Goal: Use online tool/utility: Utilize a website feature to perform a specific function

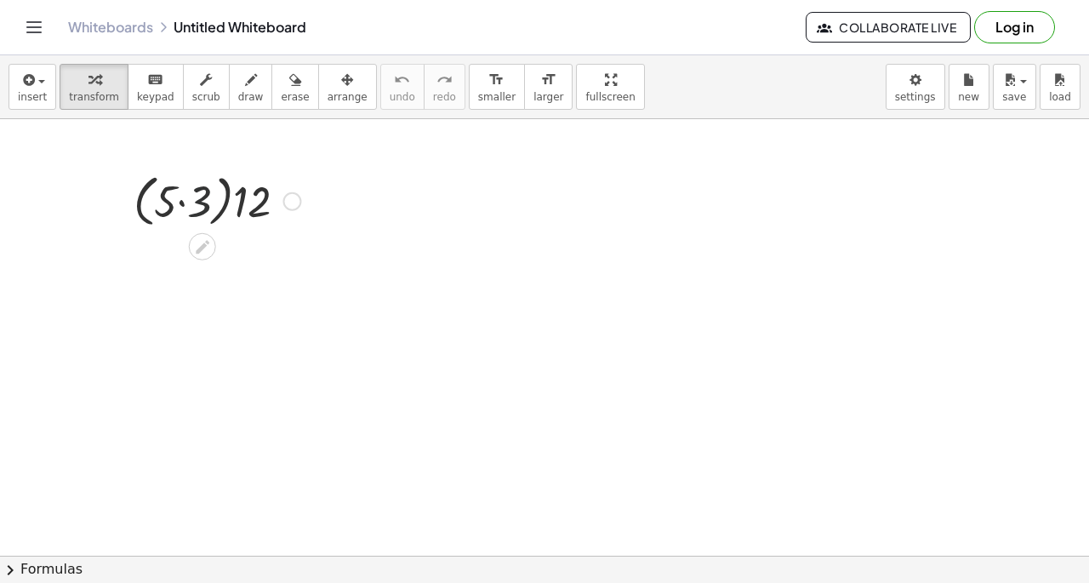
click at [192, 210] on div at bounding box center [217, 200] width 184 height 65
click at [199, 258] on div at bounding box center [217, 260] width 184 height 58
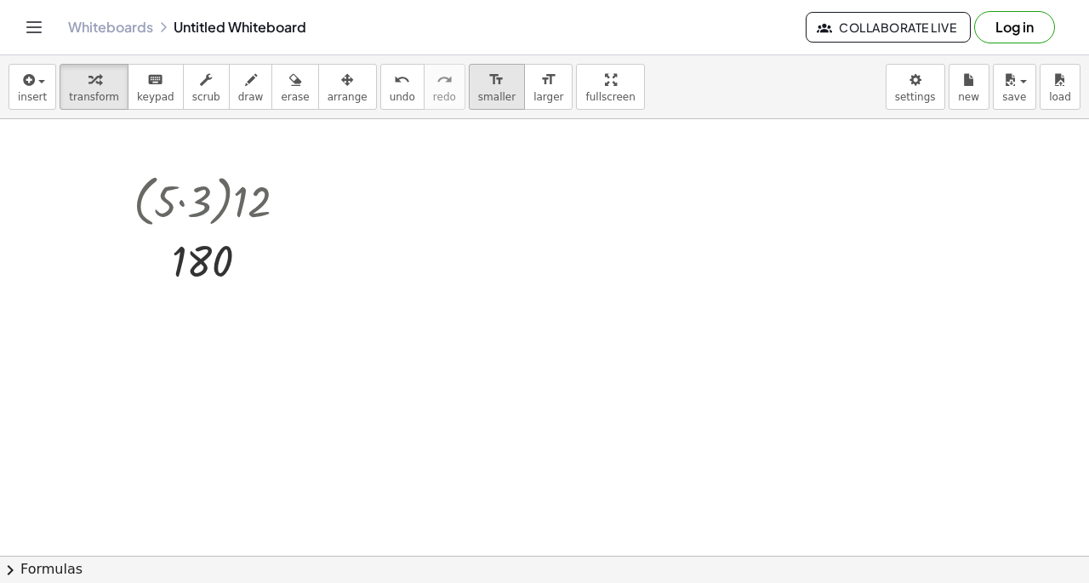
click at [488, 89] on icon "format_size" at bounding box center [496, 80] width 16 height 20
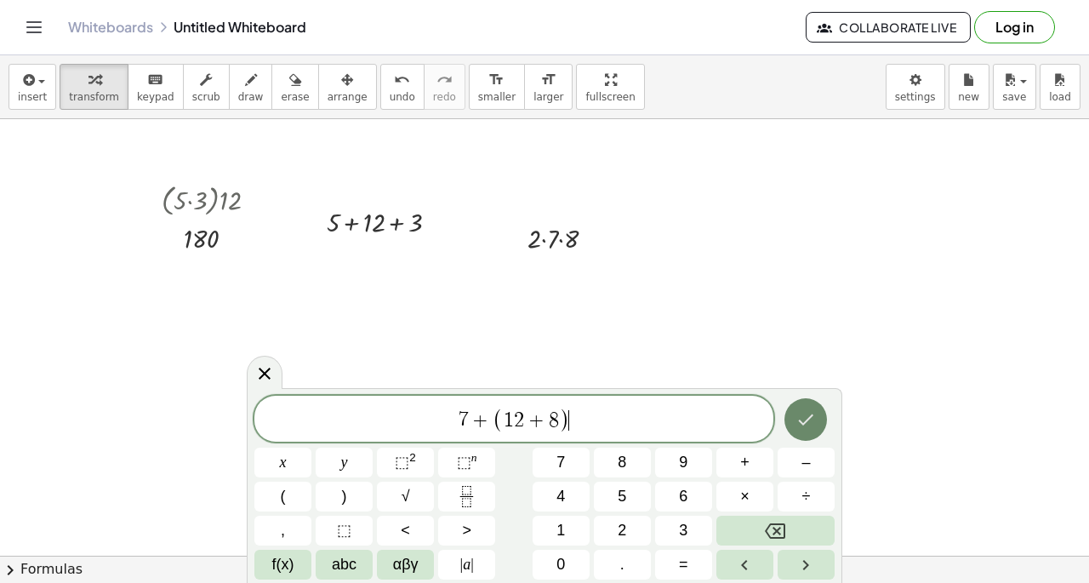
click at [817, 408] on button "Done" at bounding box center [805, 419] width 43 height 43
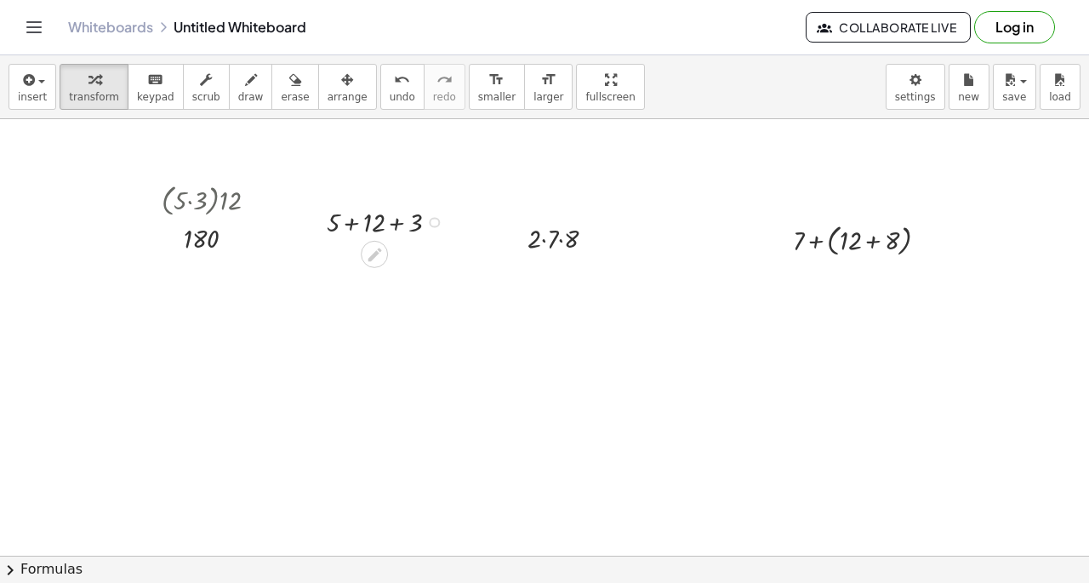
click at [401, 210] on div at bounding box center [389, 220] width 142 height 37
click at [374, 222] on div "+ 5 + 12 + 3 + 5 + 15" at bounding box center [374, 222] width 0 height 0
click at [539, 237] on div at bounding box center [568, 237] width 99 height 37
click at [566, 240] on div at bounding box center [568, 237] width 99 height 37
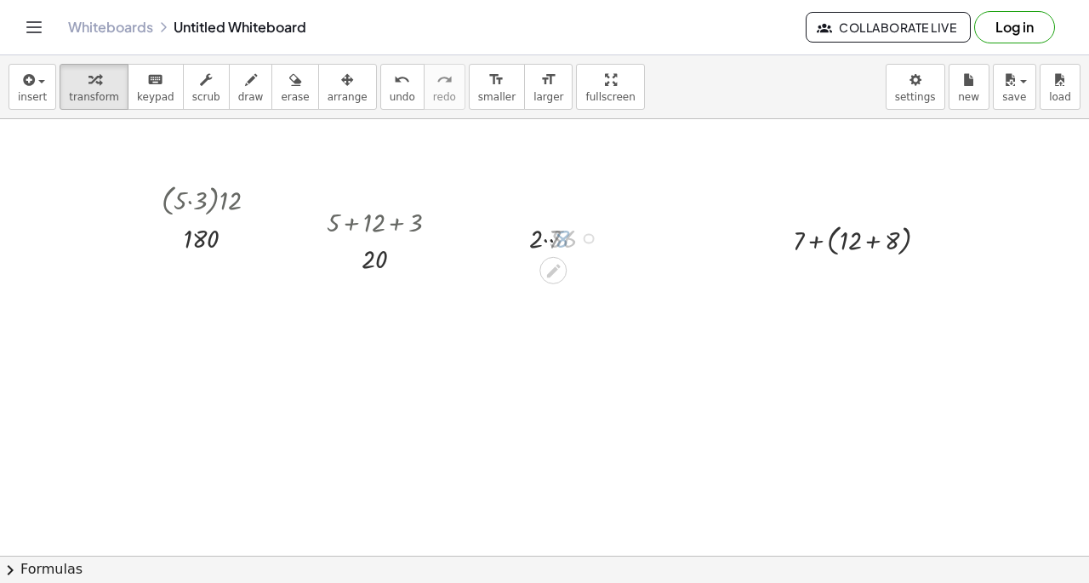
click at [566, 240] on div at bounding box center [567, 237] width 93 height 37
click at [820, 245] on div at bounding box center [867, 239] width 166 height 41
click at [844, 243] on div at bounding box center [867, 239] width 141 height 37
click at [852, 241] on div "+ 7 + ( + 12 + 8 ) + 7 + 12 + 8 19 + 7 + 12 + 8" at bounding box center [852, 241] width 0 height 0
click at [394, 81] on icon "undo" at bounding box center [402, 80] width 16 height 20
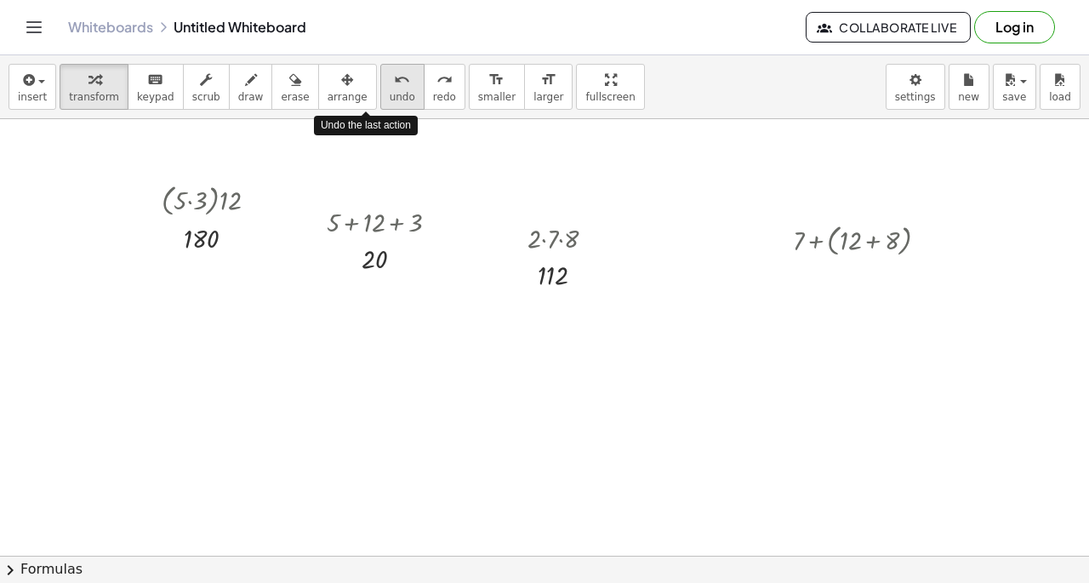
click at [394, 81] on icon "undo" at bounding box center [402, 80] width 16 height 20
click at [867, 242] on div at bounding box center [867, 239] width 166 height 41
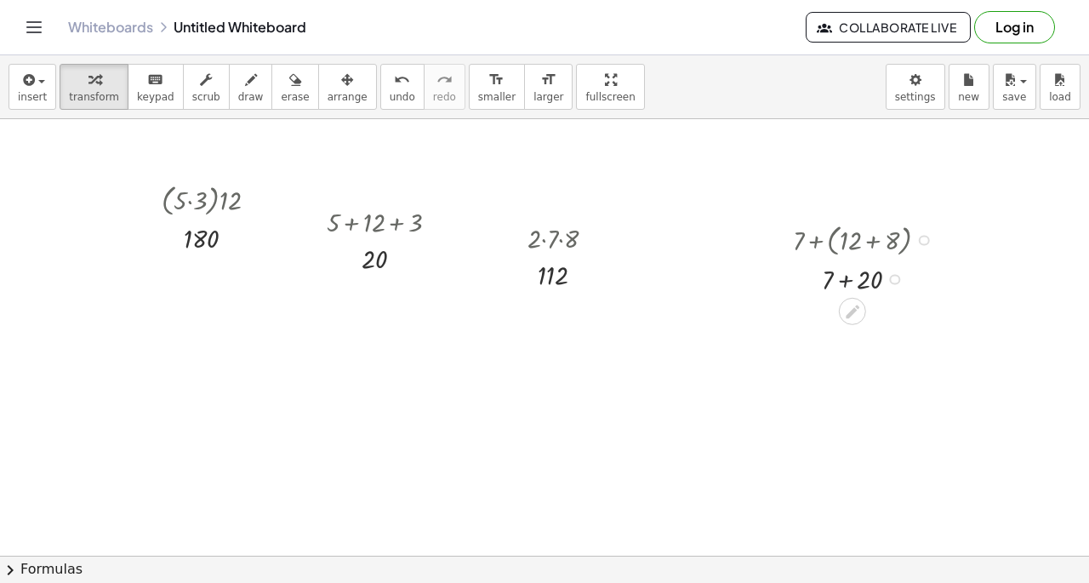
click at [850, 278] on div at bounding box center [867, 277] width 166 height 37
click at [327, 94] on span "arrange" at bounding box center [347, 97] width 40 height 12
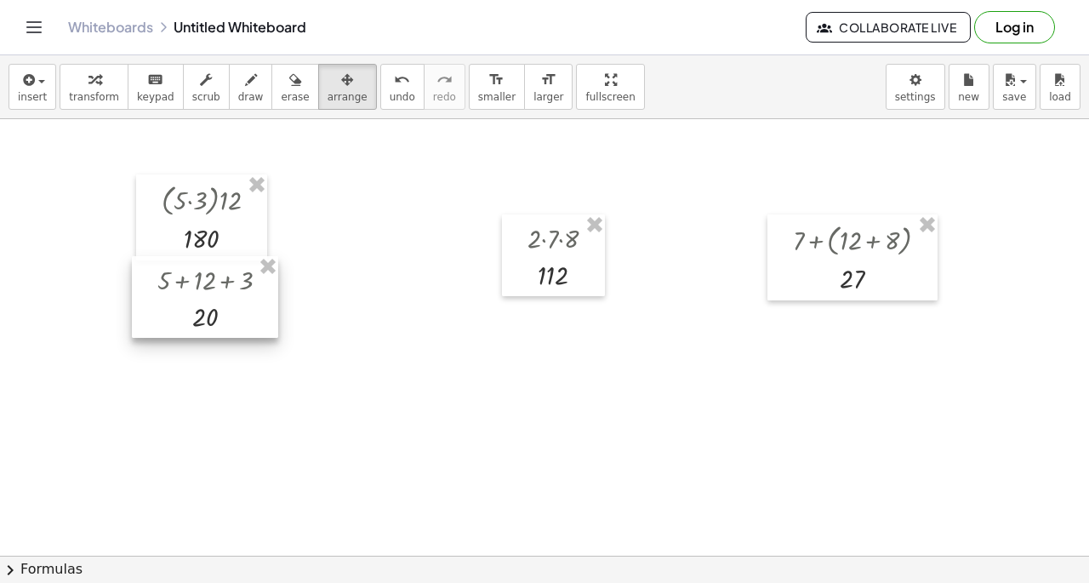
drag, startPoint x: 383, startPoint y: 239, endPoint x: 216, endPoint y: 293, distance: 175.3
click at [216, 293] on div at bounding box center [205, 297] width 146 height 82
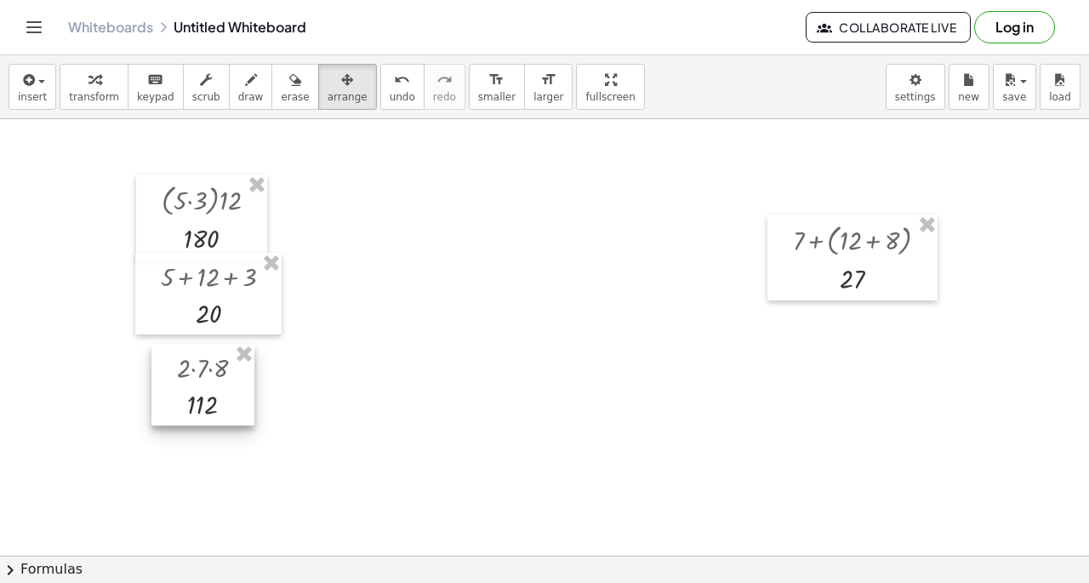
drag, startPoint x: 509, startPoint y: 278, endPoint x: 160, endPoint y: 404, distance: 371.5
click at [160, 404] on div at bounding box center [202, 385] width 103 height 82
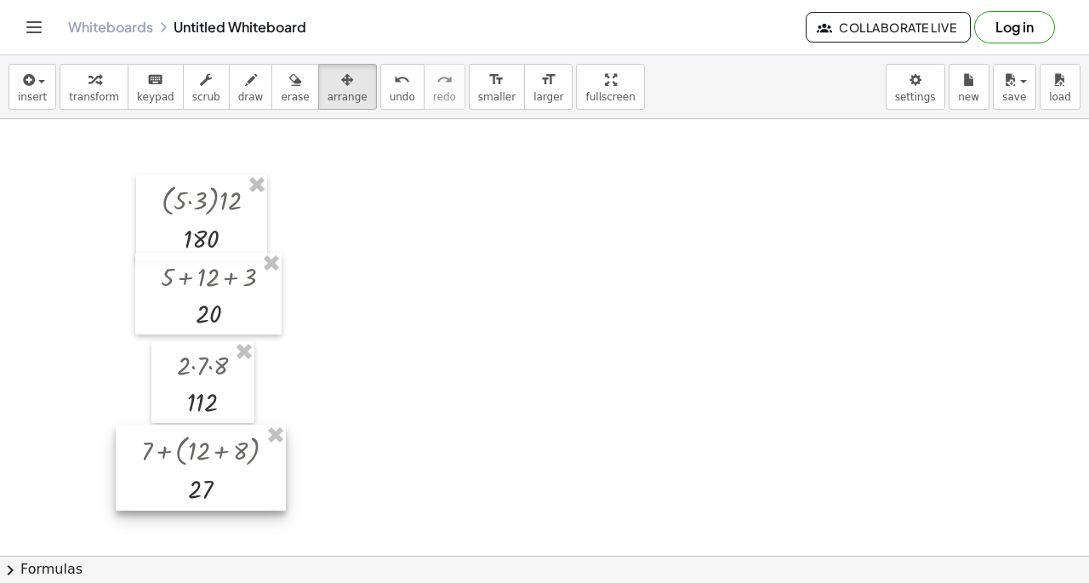
drag, startPoint x: 827, startPoint y: 270, endPoint x: 172, endPoint y: 478, distance: 687.2
click at [172, 478] on div at bounding box center [201, 467] width 170 height 86
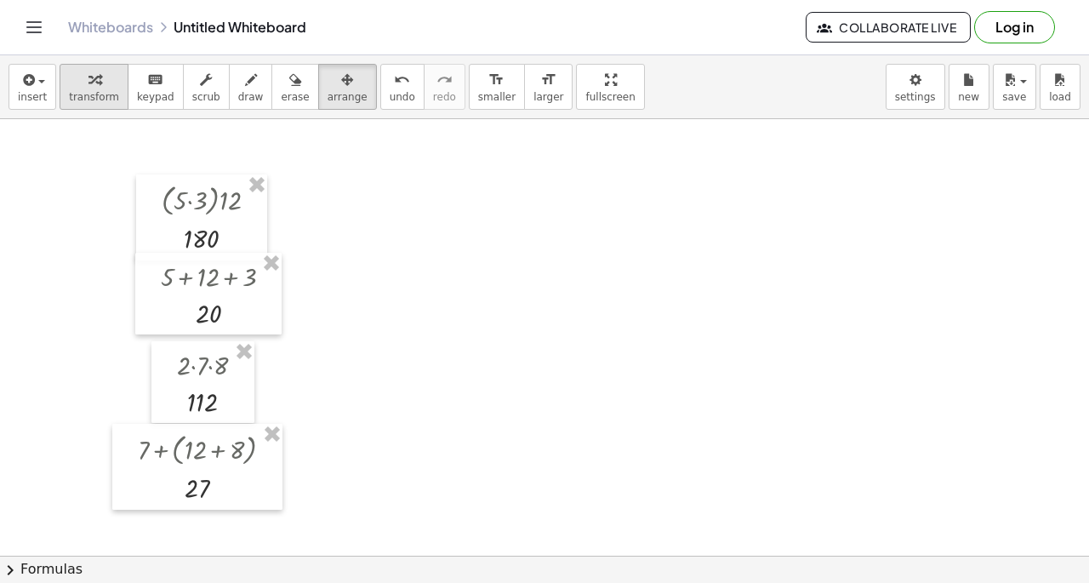
click at [91, 86] on icon "button" at bounding box center [94, 80] width 12 height 20
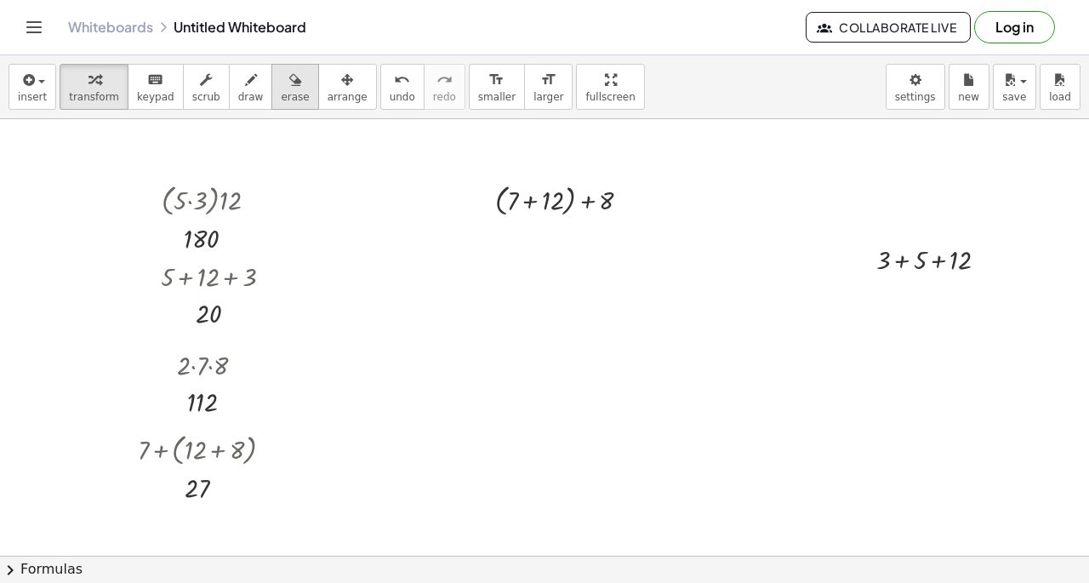
click at [287, 94] on button "erase" at bounding box center [294, 87] width 47 height 46
drag, startPoint x: 929, startPoint y: 263, endPoint x: 532, endPoint y: 305, distance: 399.4
click at [318, 103] on button "arrange" at bounding box center [347, 87] width 59 height 46
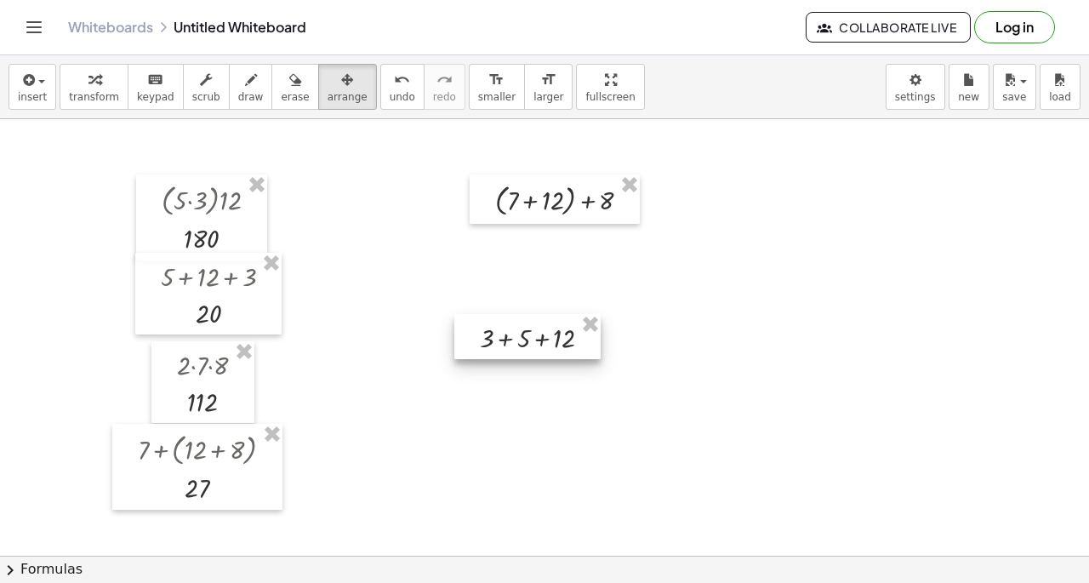
drag, startPoint x: 895, startPoint y: 263, endPoint x: 495, endPoint y: 340, distance: 407.1
click at [495, 340] on div at bounding box center [527, 337] width 146 height 46
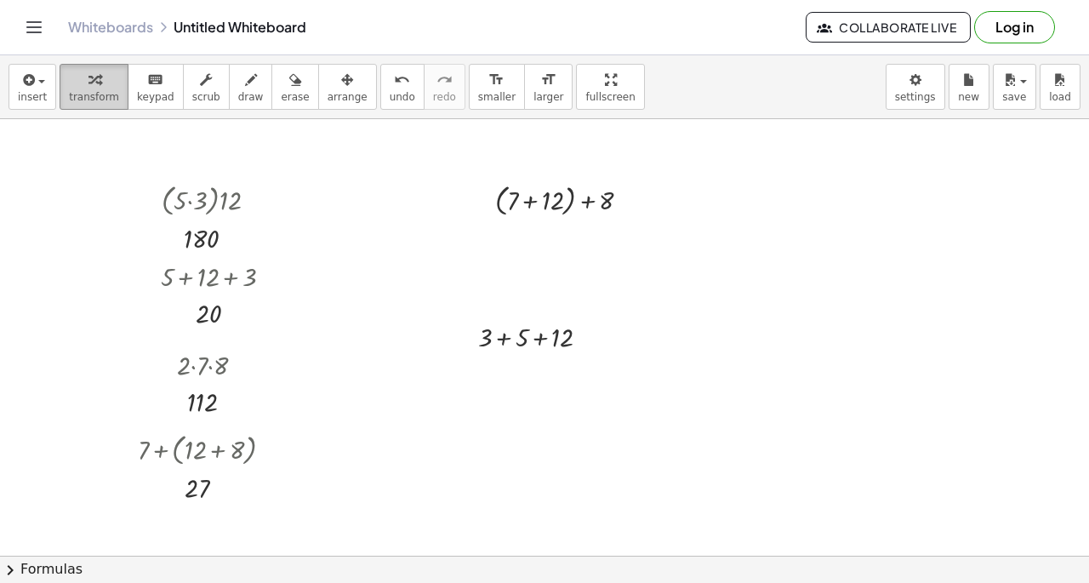
click at [92, 96] on span "transform" at bounding box center [94, 97] width 50 height 12
click at [526, 196] on div at bounding box center [569, 199] width 166 height 41
click at [561, 239] on div at bounding box center [569, 237] width 166 height 37
click at [507, 338] on div at bounding box center [540, 335] width 142 height 37
click at [530, 337] on div at bounding box center [539, 335] width 106 height 37
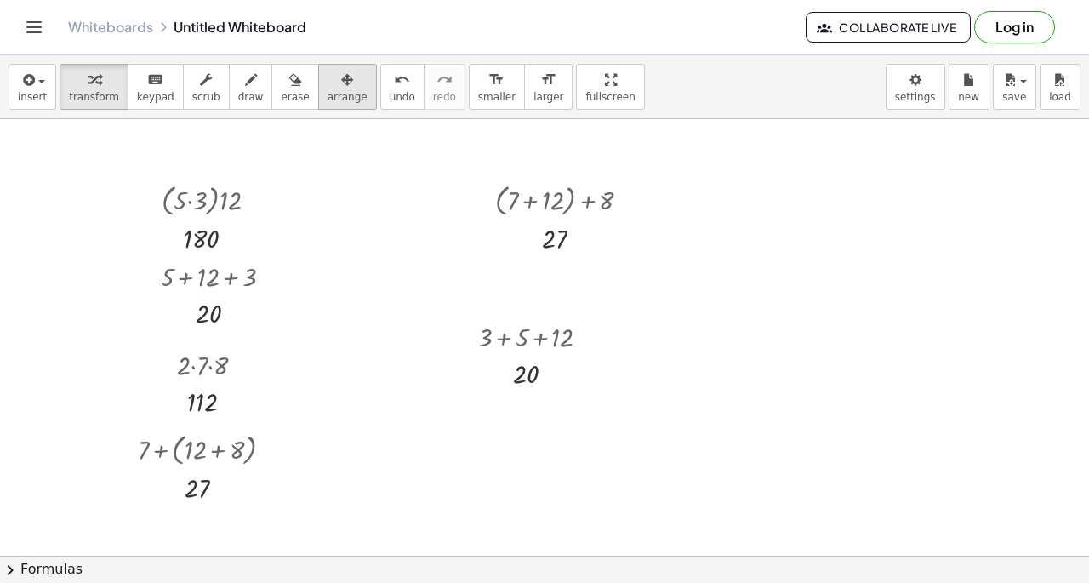
click at [327, 88] on div "button" at bounding box center [347, 79] width 40 height 20
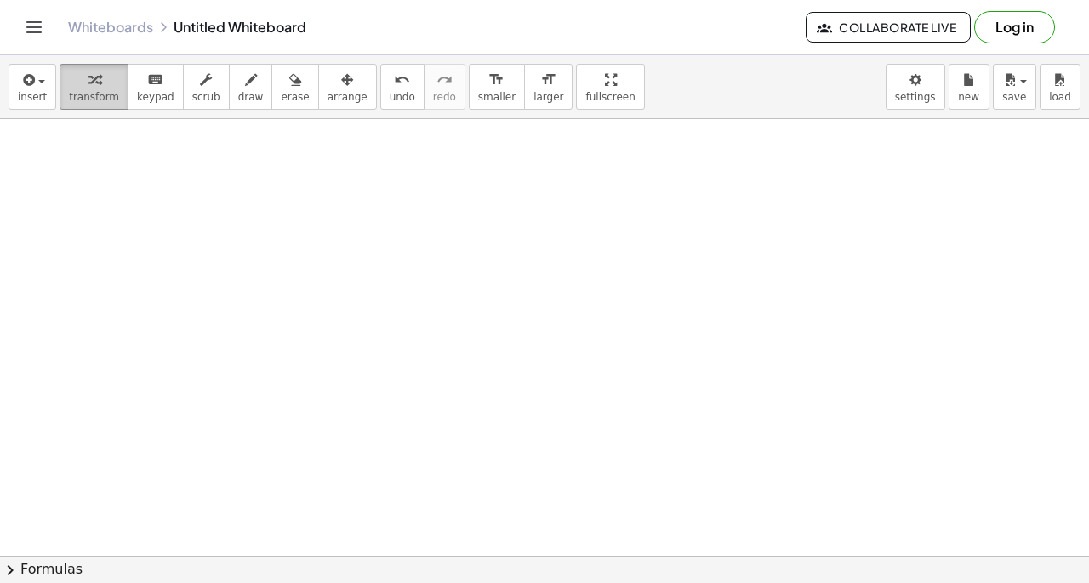
click at [98, 96] on span "transform" at bounding box center [94, 97] width 50 height 12
click at [121, 178] on div at bounding box center [140, 179] width 114 height 37
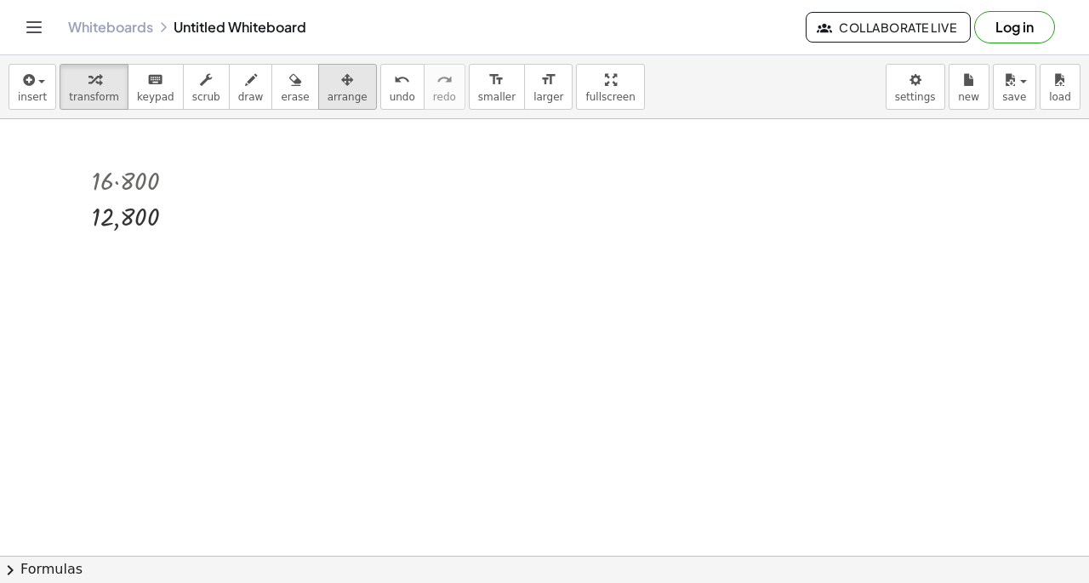
click at [328, 83] on div "button" at bounding box center [347, 79] width 40 height 20
click at [156, 166] on div at bounding box center [125, 197] width 119 height 82
click at [107, 98] on span "transform" at bounding box center [94, 97] width 50 height 12
click at [209, 185] on div at bounding box center [210, 188] width 11 height 11
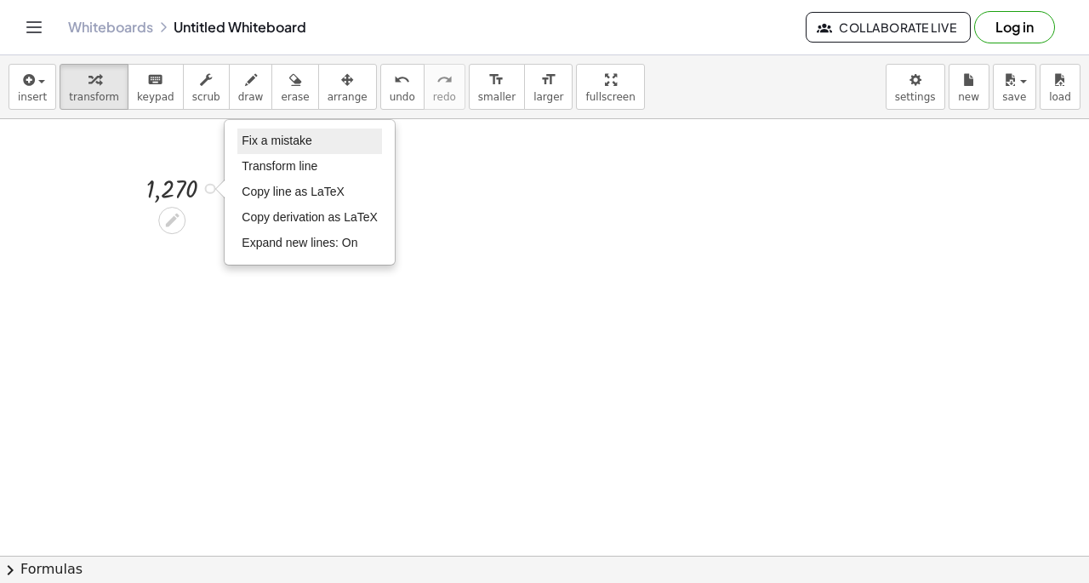
click at [266, 147] on li "Fix a mistake" at bounding box center [309, 141] width 145 height 26
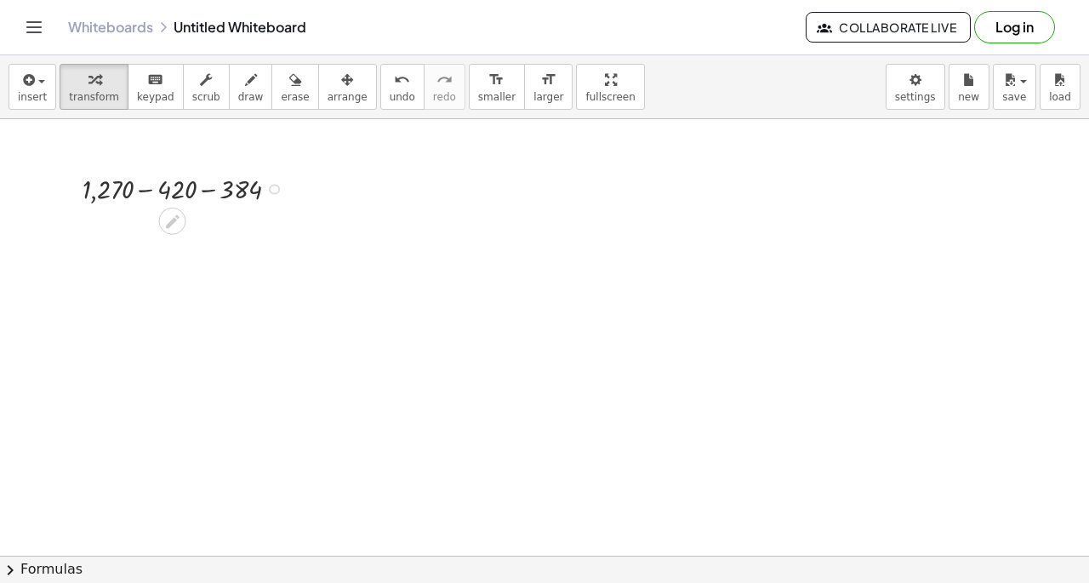
click at [207, 189] on div at bounding box center [187, 187] width 226 height 37
click at [207, 189] on div at bounding box center [187, 187] width 162 height 37
click at [481, 191] on div at bounding box center [501, 186] width 139 height 37
click at [512, 186] on div at bounding box center [501, 186] width 139 height 37
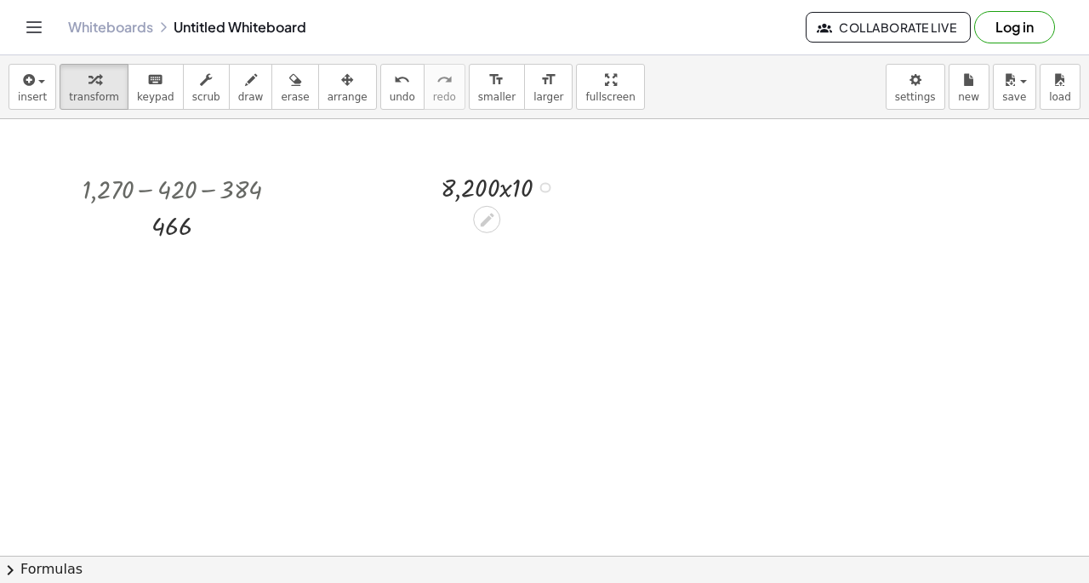
click at [512, 186] on div at bounding box center [501, 186] width 139 height 37
click at [543, 188] on div at bounding box center [545, 187] width 11 height 11
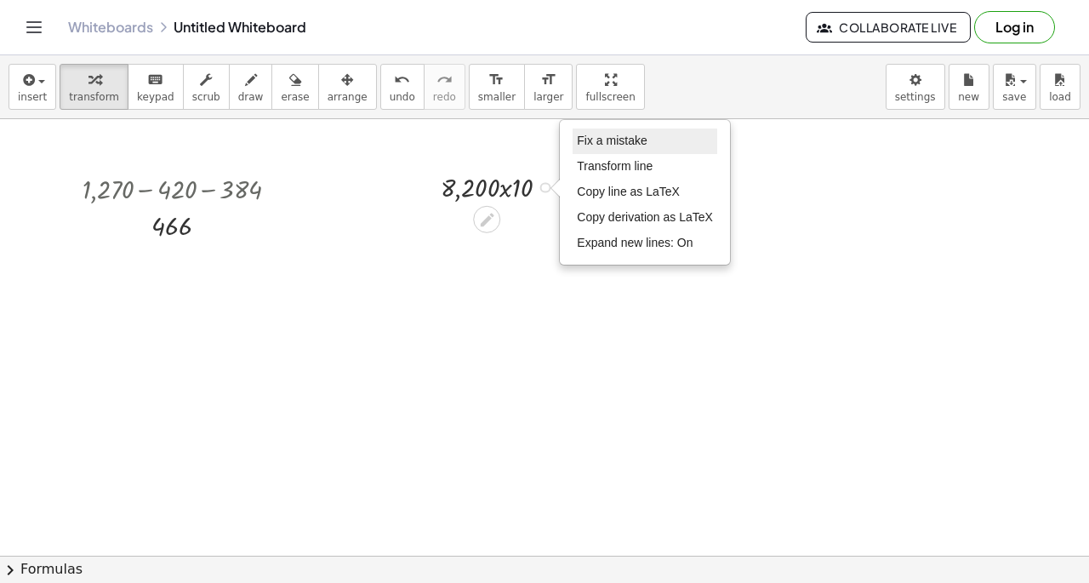
click at [600, 137] on span "Fix a mistake" at bounding box center [612, 141] width 70 height 14
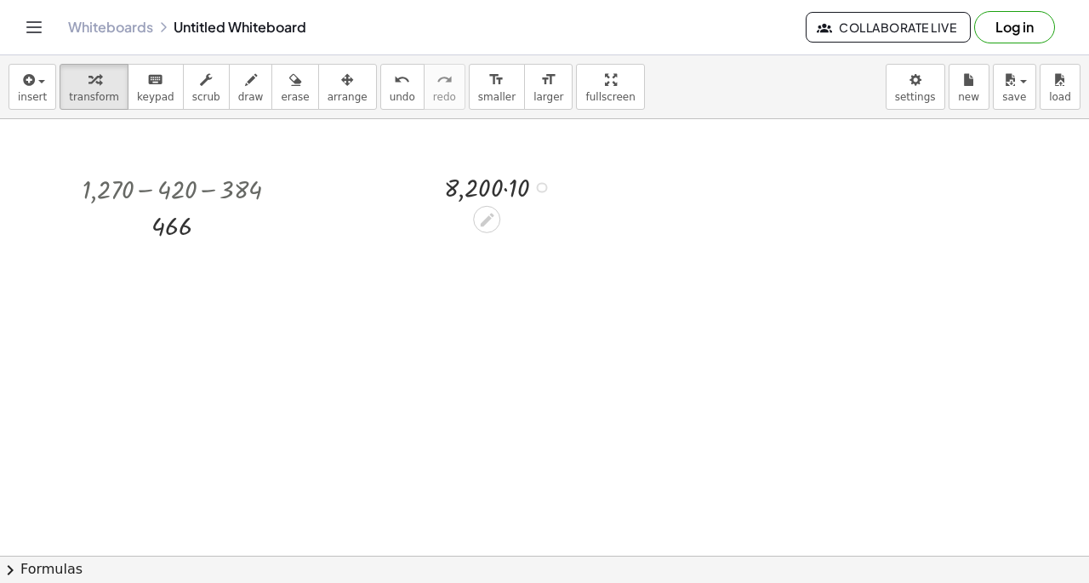
click at [503, 191] on div at bounding box center [501, 186] width 132 height 37
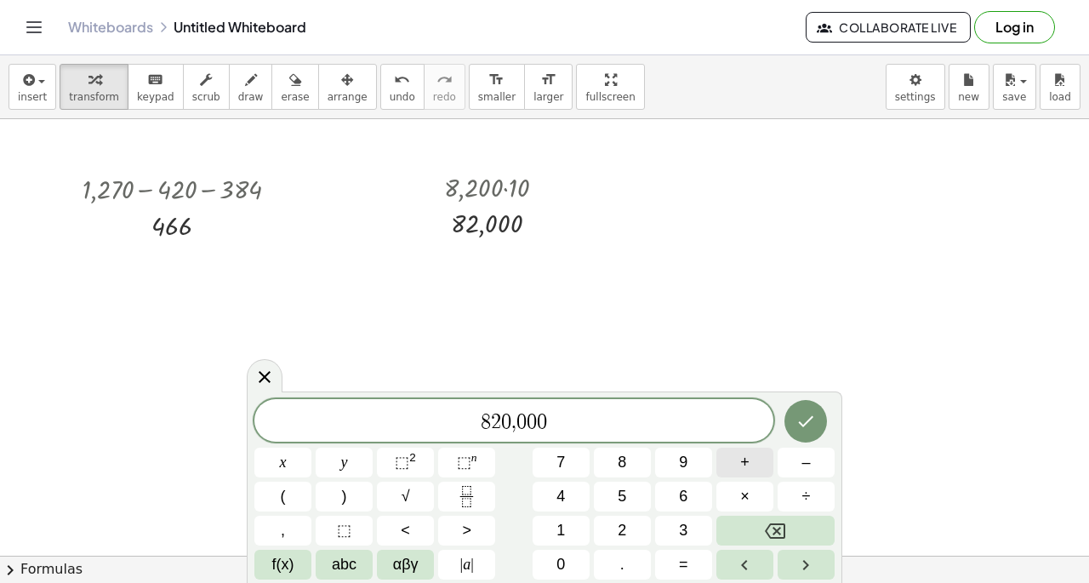
click at [751, 463] on button "+" at bounding box center [744, 462] width 57 height 30
click at [823, 486] on button "÷" at bounding box center [805, 496] width 57 height 30
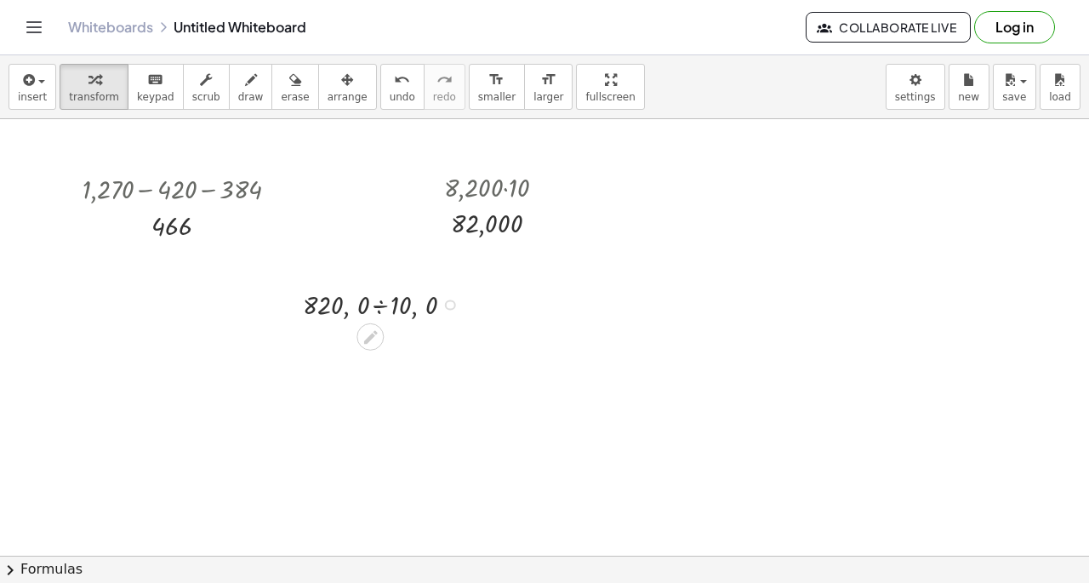
click at [367, 297] on div at bounding box center [385, 303] width 182 height 37
click at [390, 99] on span "undo" at bounding box center [403, 97] width 26 height 12
click at [453, 306] on div at bounding box center [450, 304] width 11 height 11
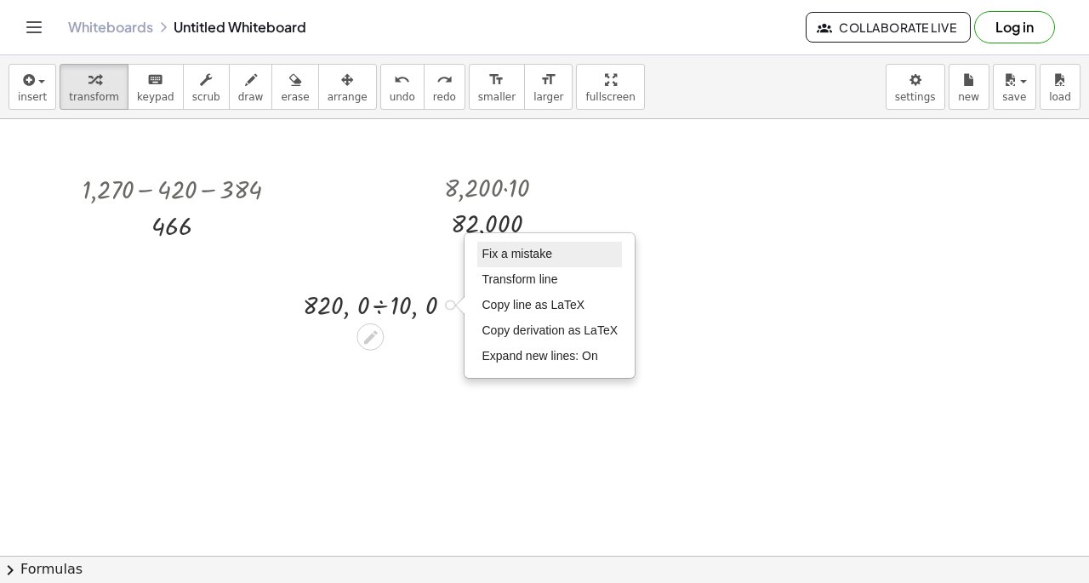
click at [492, 253] on span "Fix a mistake" at bounding box center [516, 254] width 70 height 14
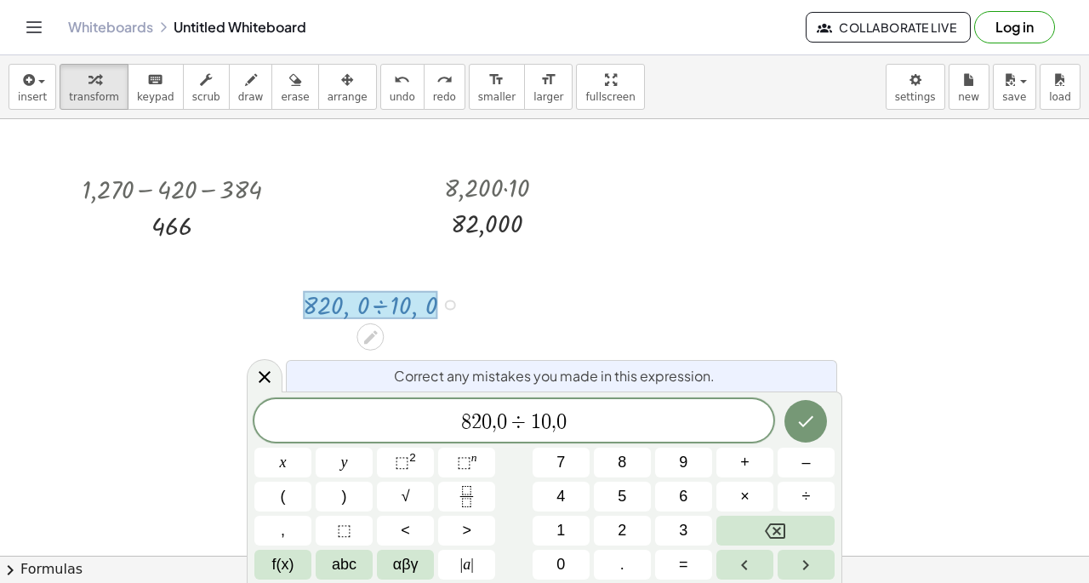
click at [503, 425] on span "0" at bounding box center [502, 422] width 10 height 20
click at [589, 424] on span "8 2 0 , 0 0 0 ​ ÷ 1 0 , 0" at bounding box center [513, 422] width 519 height 24
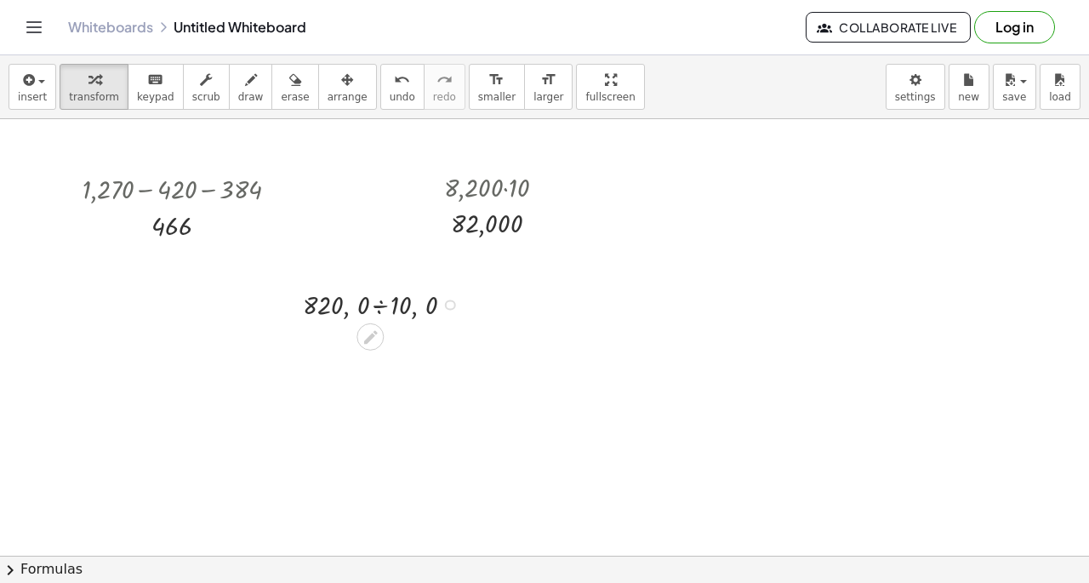
click at [451, 300] on div "Fix a mistake Transform line Copy line as LaTeX Copy derivation as LaTeX Expand…" at bounding box center [450, 304] width 11 height 11
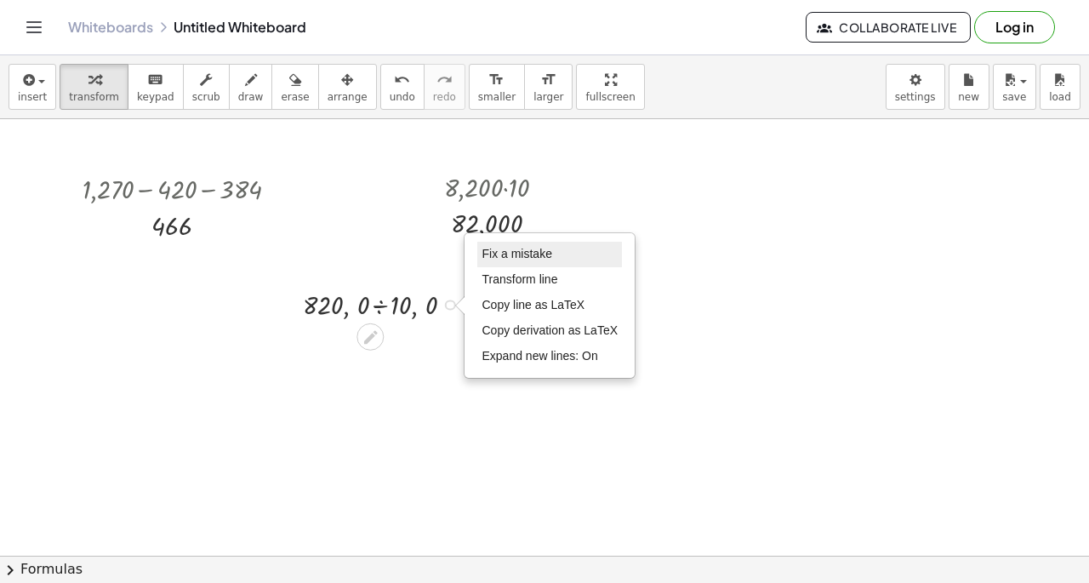
click at [496, 258] on span "Fix a mistake" at bounding box center [516, 254] width 70 height 14
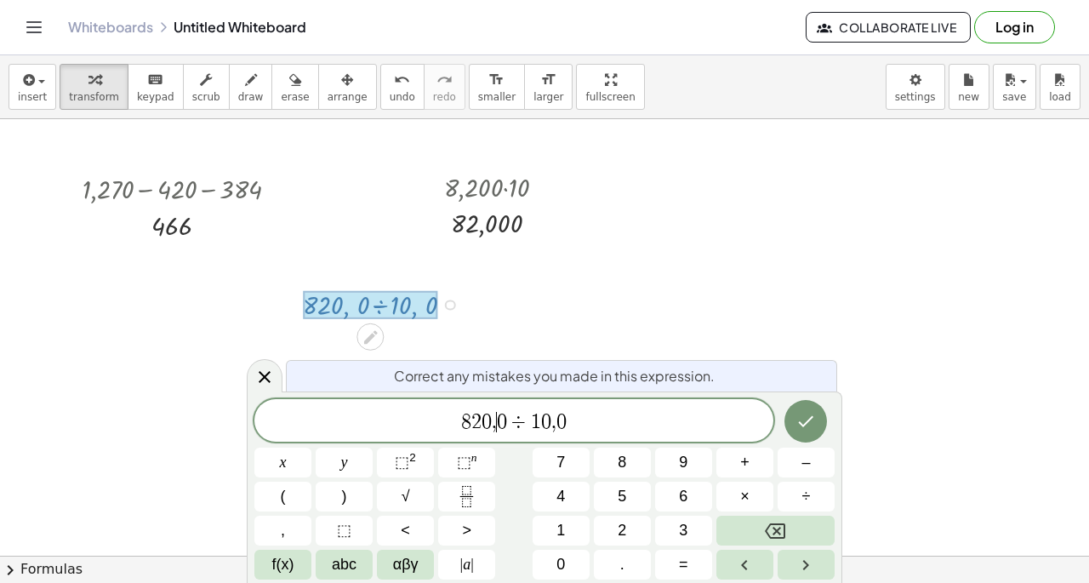
click at [497, 419] on span "0" at bounding box center [502, 422] width 10 height 20
click at [562, 423] on span "," at bounding box center [561, 422] width 5 height 20
click at [797, 412] on icon "Done" at bounding box center [805, 421] width 20 height 20
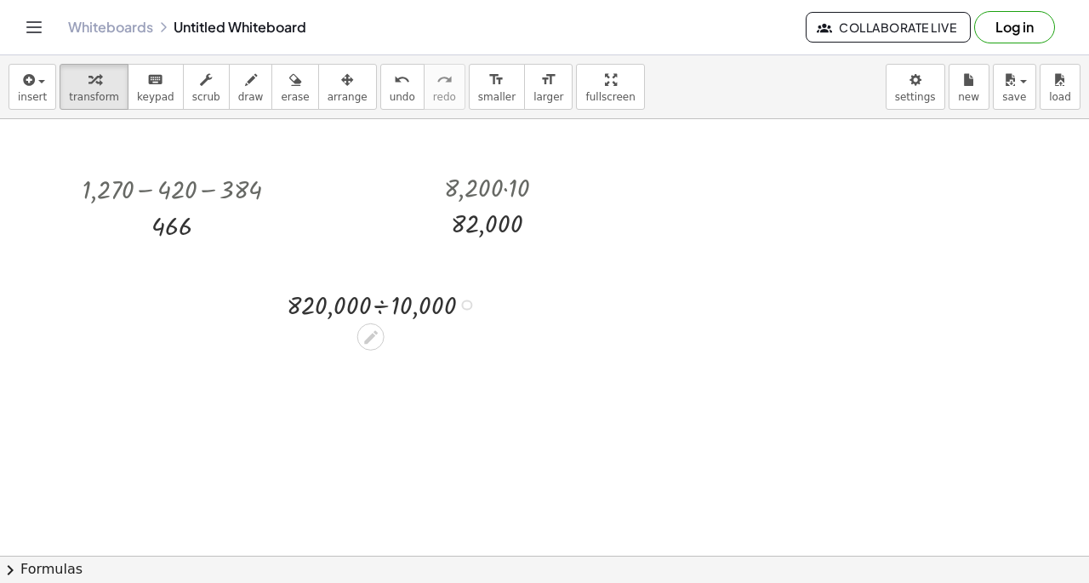
click at [386, 305] on div at bounding box center [385, 303] width 214 height 37
click at [638, 319] on div at bounding box center [661, 321] width 156 height 37
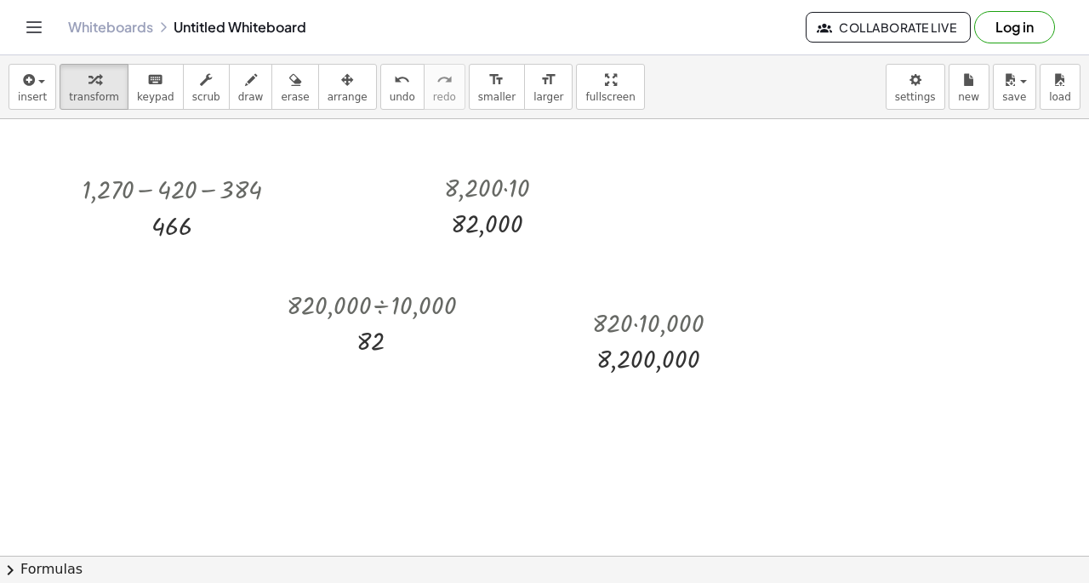
click at [269, 372] on div at bounding box center [256, 373] width 132 height 37
click at [302, 376] on div at bounding box center [256, 373] width 132 height 37
click at [291, 368] on div at bounding box center [256, 373] width 132 height 37
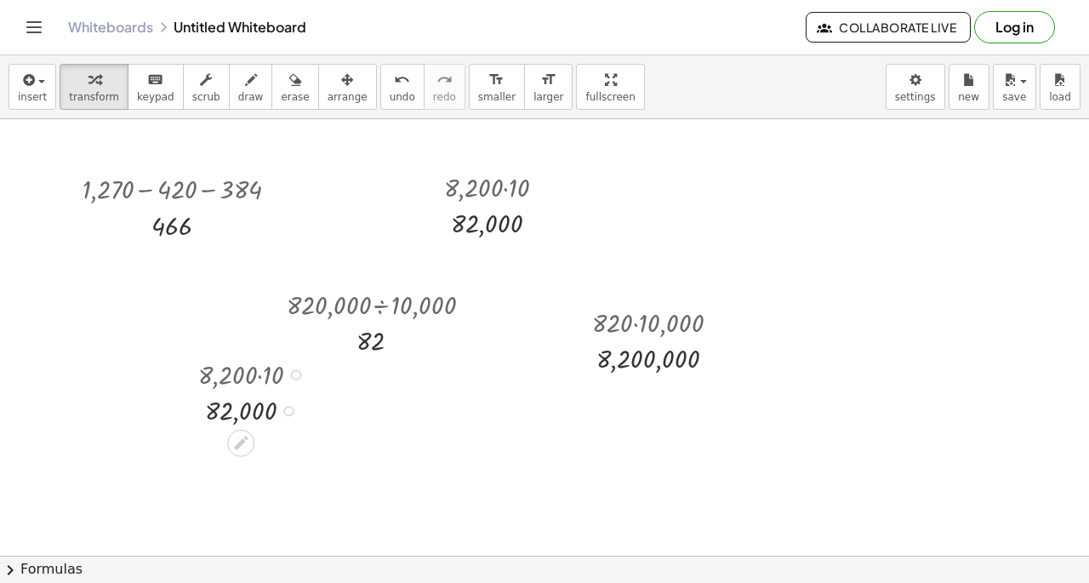
click at [297, 375] on div at bounding box center [296, 374] width 11 height 11
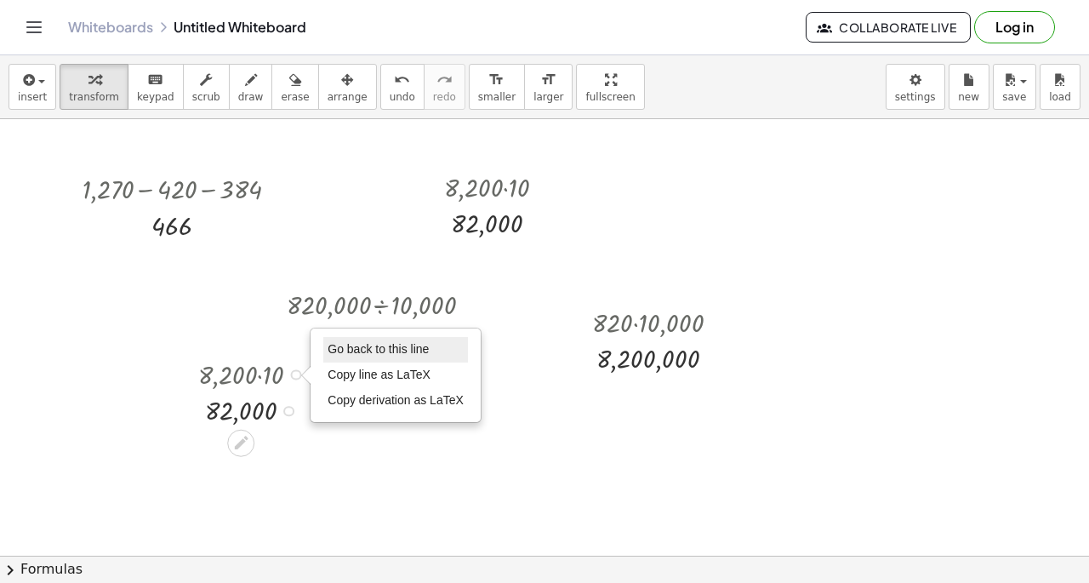
click at [346, 351] on span "Go back to this line" at bounding box center [377, 349] width 101 height 14
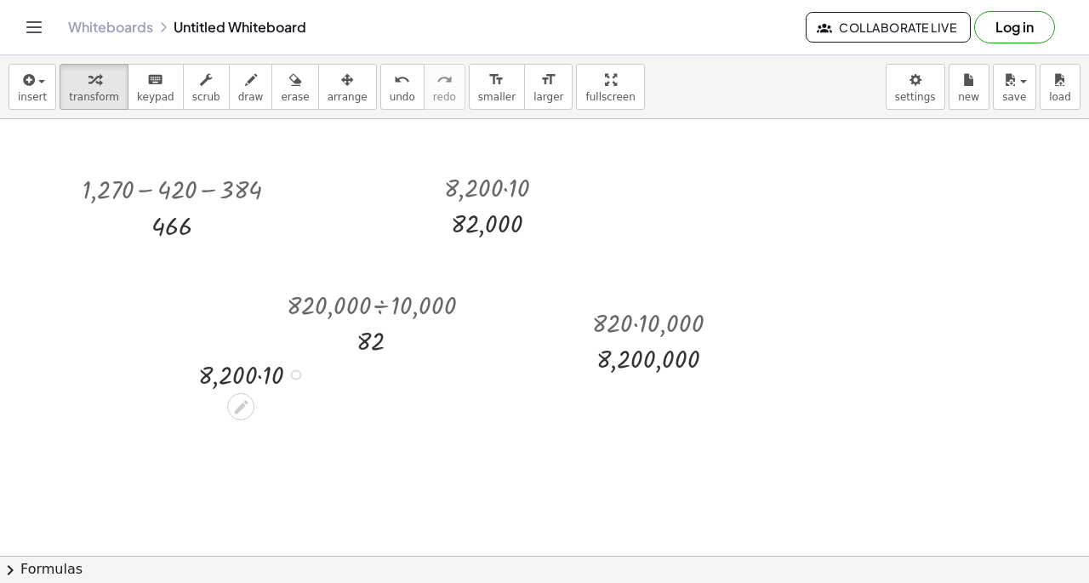
click at [302, 373] on div at bounding box center [256, 373] width 132 height 37
click at [394, 86] on icon "undo" at bounding box center [402, 80] width 16 height 20
click at [295, 370] on div at bounding box center [296, 374] width 11 height 11
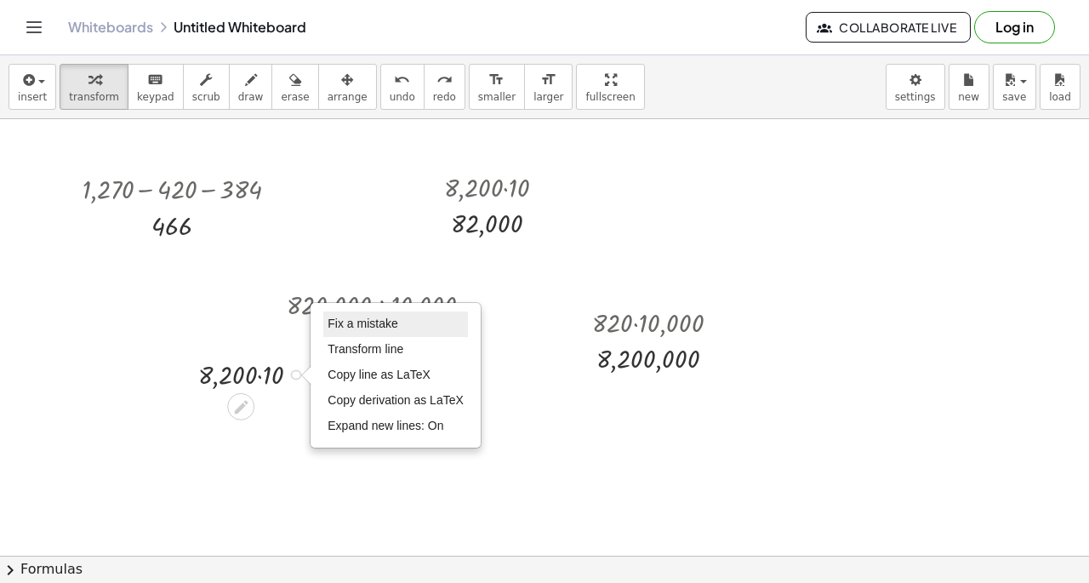
click at [355, 319] on span "Fix a mistake" at bounding box center [362, 323] width 70 height 14
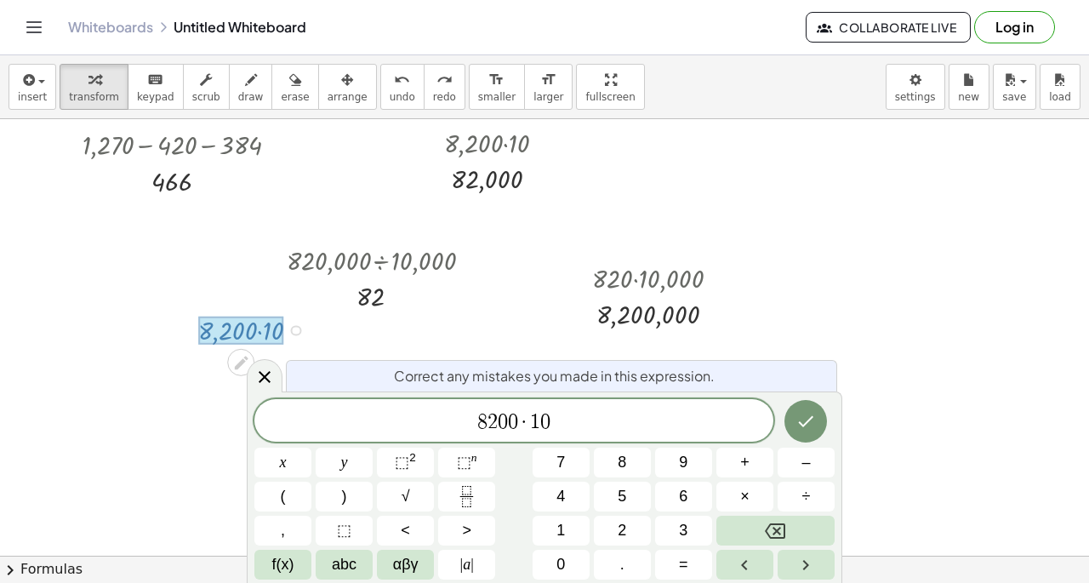
scroll to position [46, 0]
click at [527, 415] on span "·" at bounding box center [524, 422] width 12 height 20
click at [822, 492] on button "÷" at bounding box center [805, 496] width 57 height 30
click at [814, 421] on icon "Done" at bounding box center [805, 421] width 20 height 20
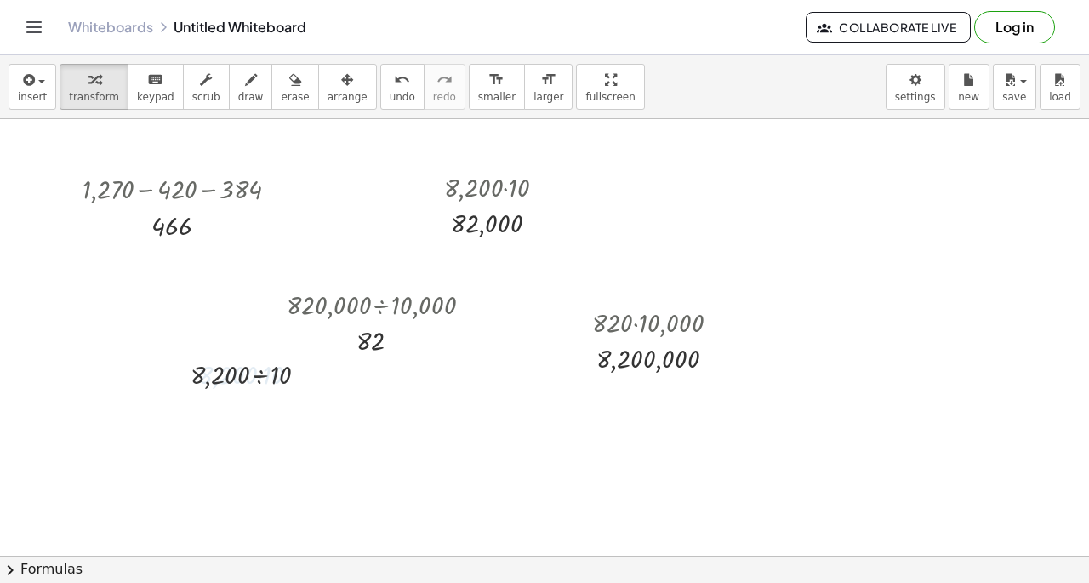
scroll to position [0, 0]
click at [268, 374] on div at bounding box center [255, 373] width 147 height 37
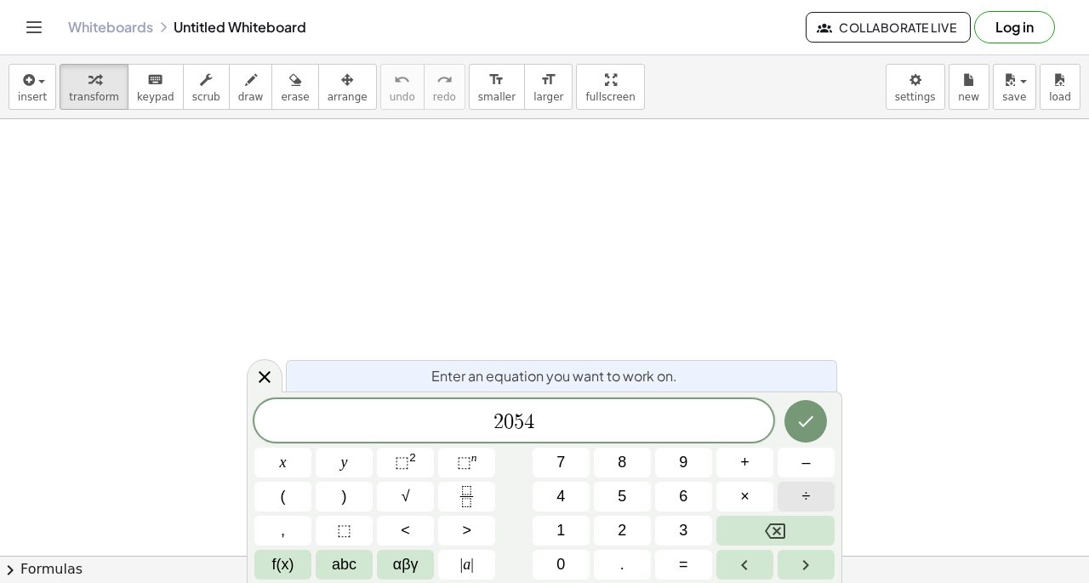
click at [781, 492] on button "÷" at bounding box center [805, 496] width 57 height 30
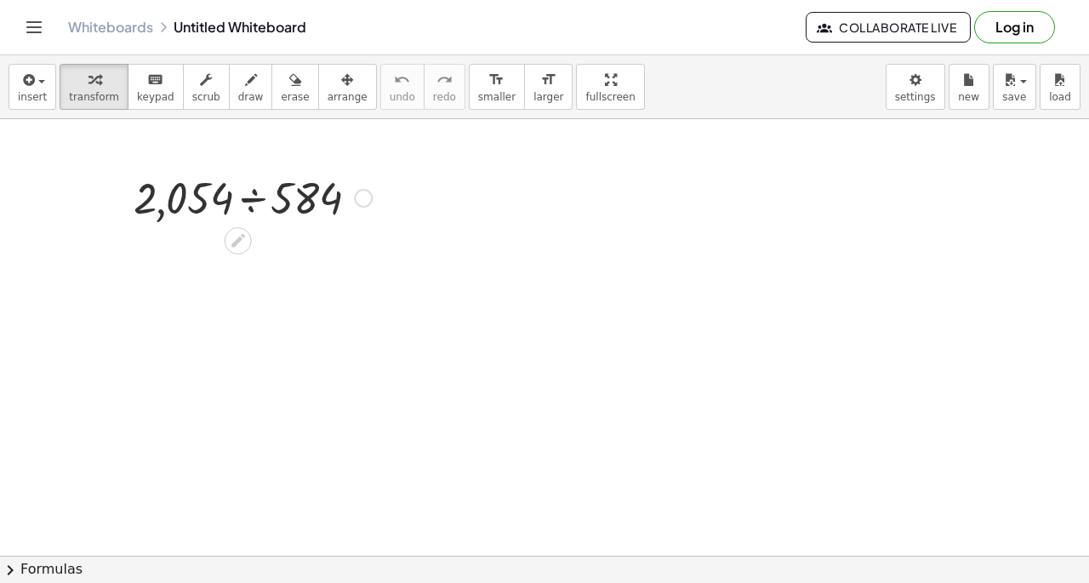
click at [366, 196] on div at bounding box center [363, 198] width 19 height 19
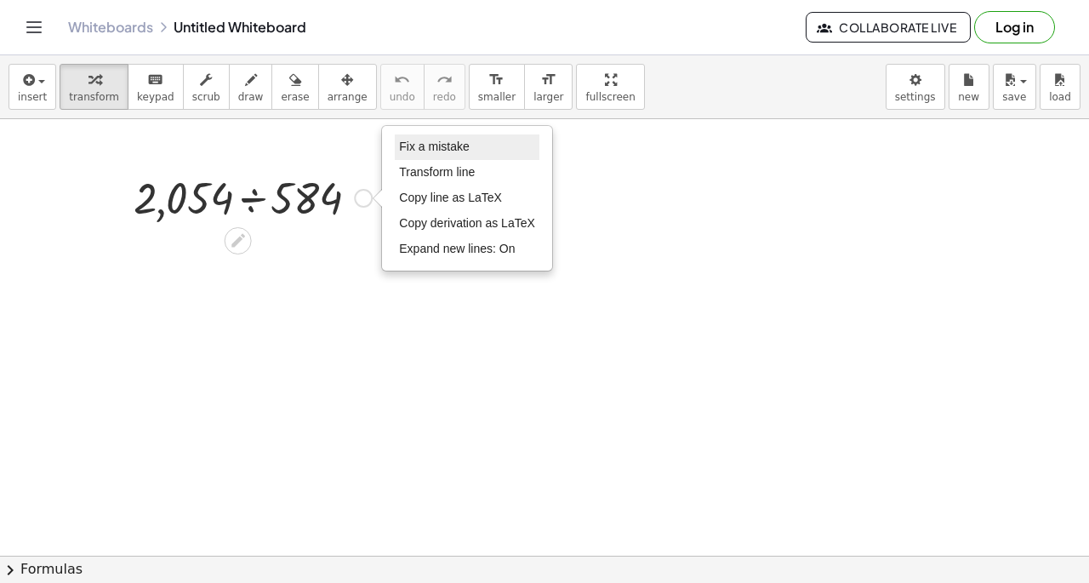
click at [415, 149] on span "Fix a mistake" at bounding box center [434, 146] width 70 height 14
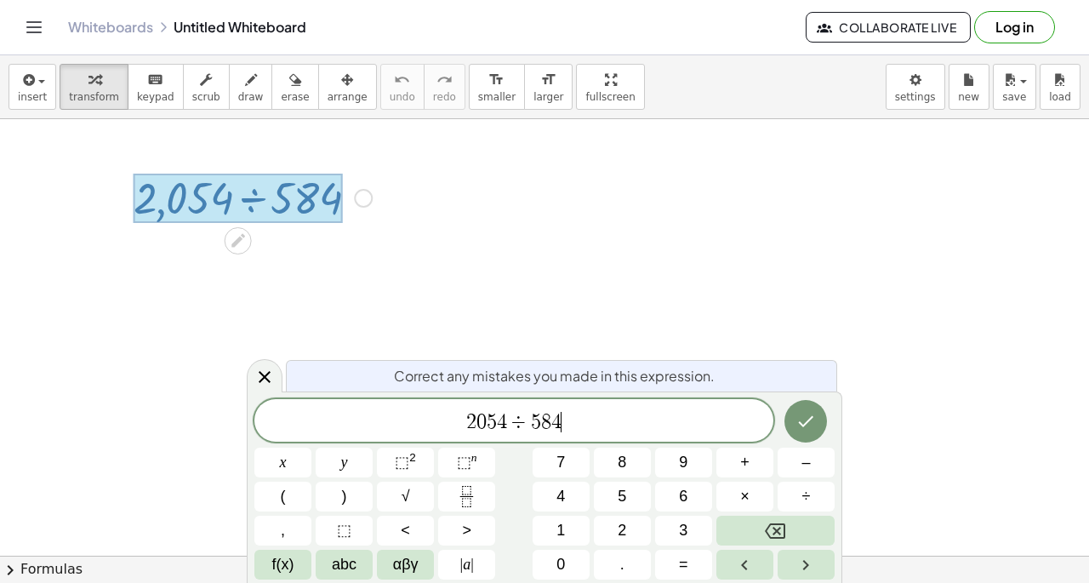
click at [535, 416] on span "5" at bounding box center [536, 422] width 10 height 20
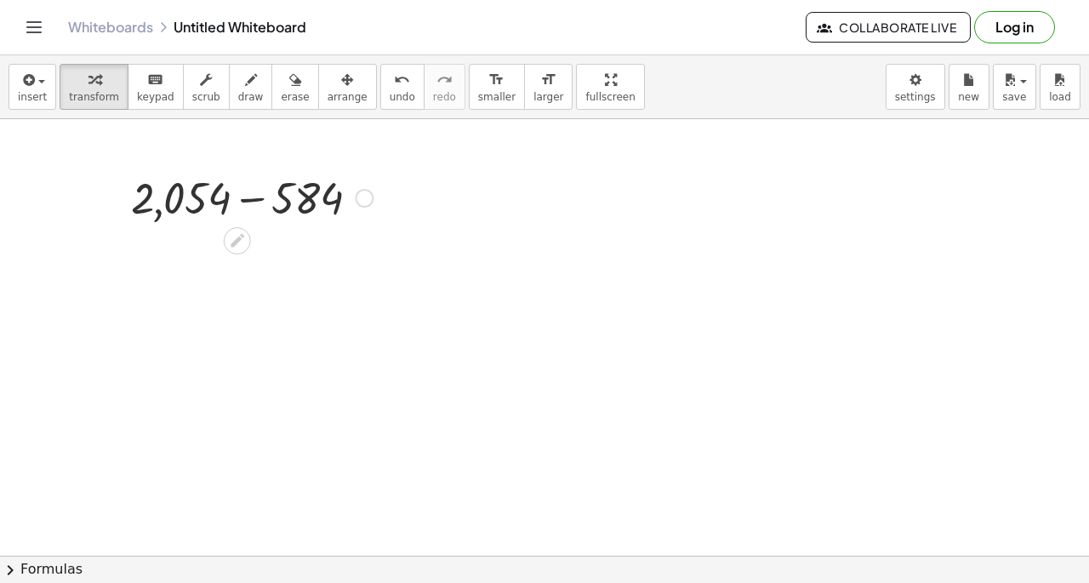
click at [243, 186] on div at bounding box center [251, 197] width 259 height 58
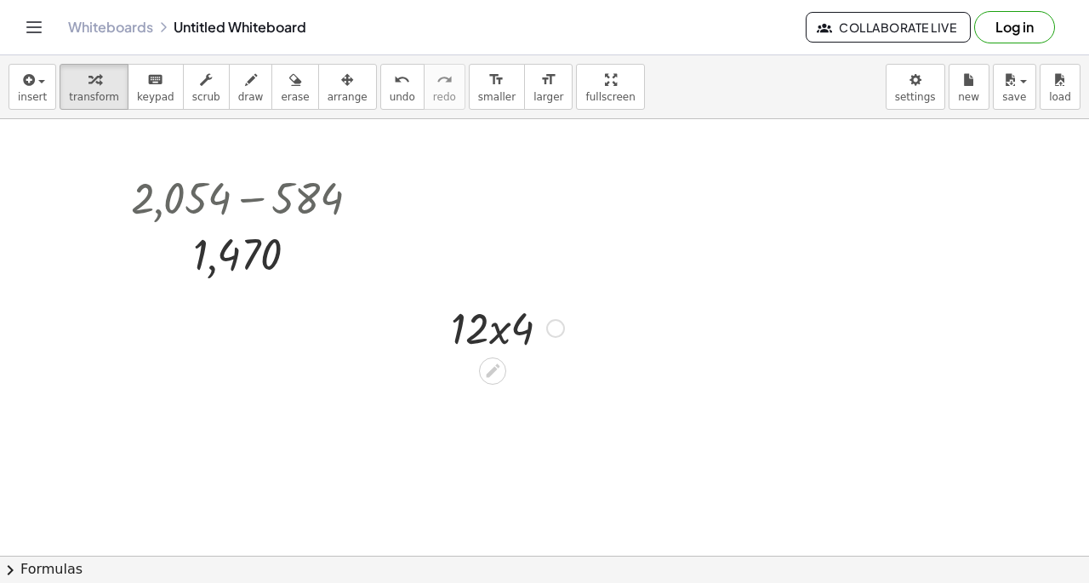
click at [509, 338] on div at bounding box center [507, 327] width 130 height 58
click at [547, 321] on div at bounding box center [507, 327] width 130 height 58
click at [551, 321] on div at bounding box center [555, 328] width 19 height 19
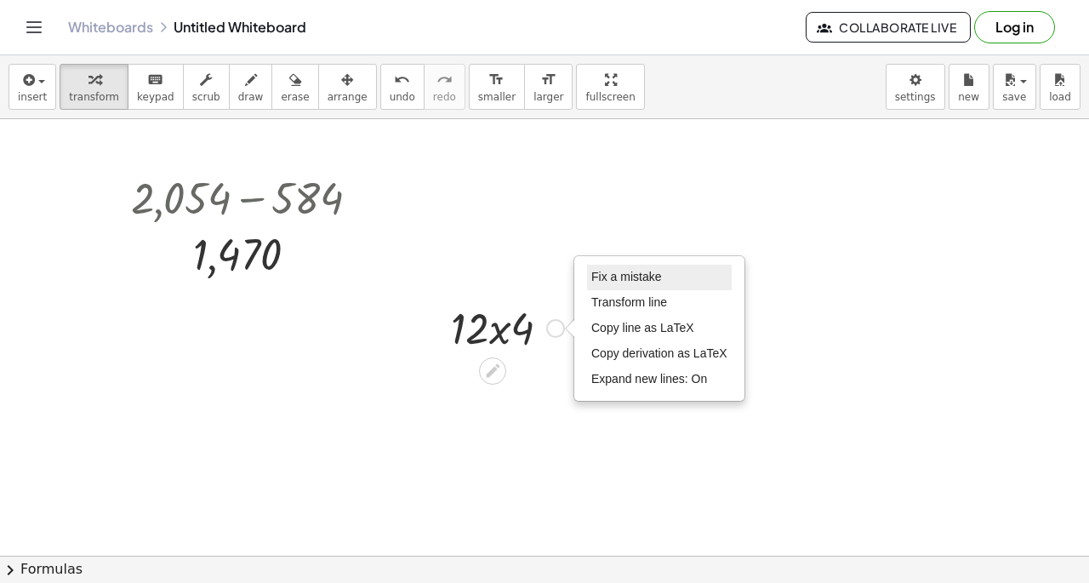
click at [608, 272] on span "Fix a mistake" at bounding box center [626, 277] width 70 height 14
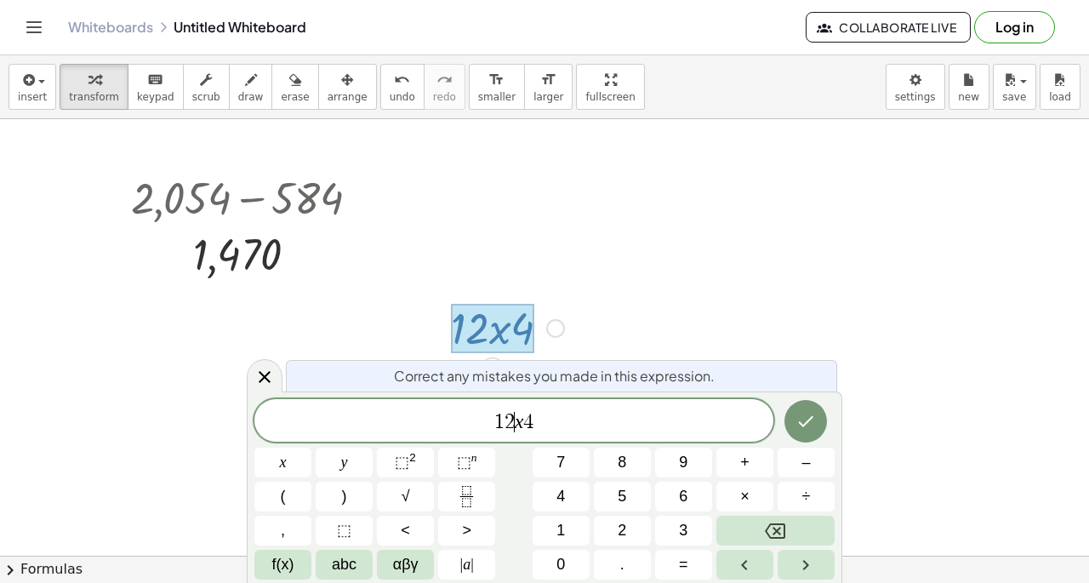
click at [518, 421] on var "x" at bounding box center [519, 421] width 9 height 22
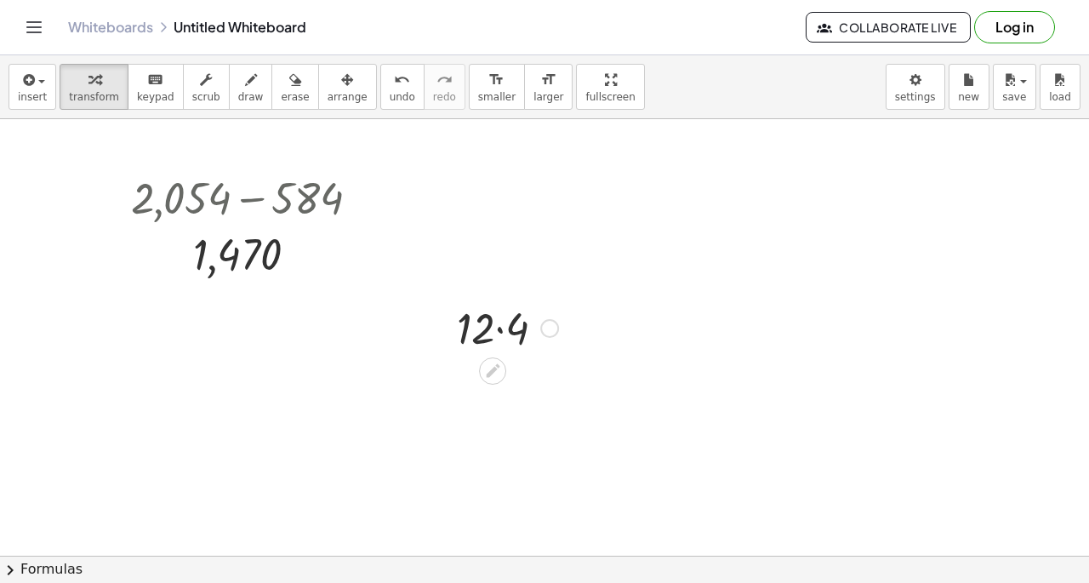
click at [500, 328] on div at bounding box center [507, 327] width 118 height 58
click at [769, 290] on div at bounding box center [767, 287] width 130 height 58
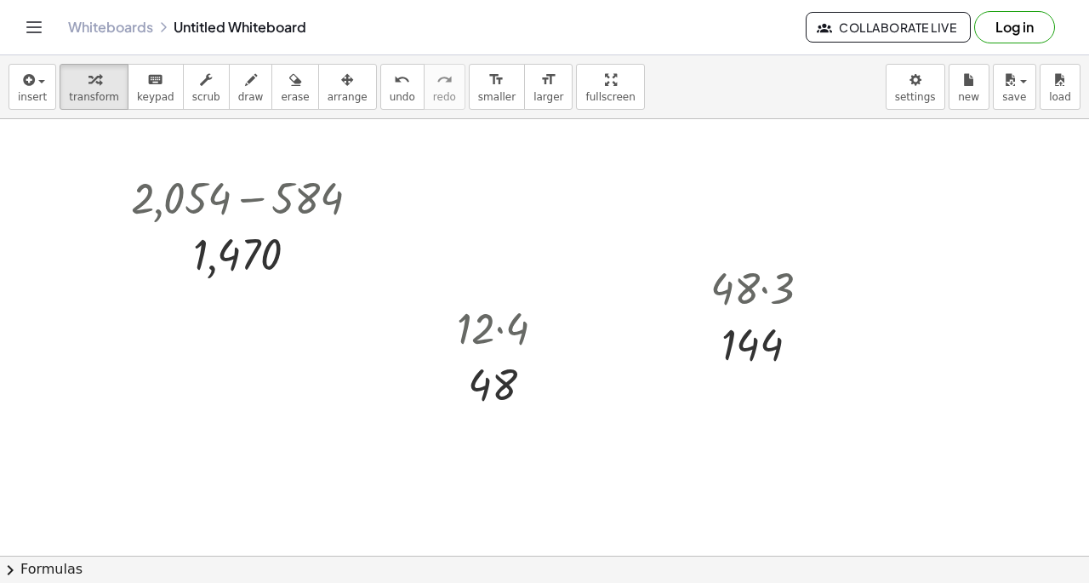
click at [488, 79] on icon "format_size" at bounding box center [496, 80] width 16 height 20
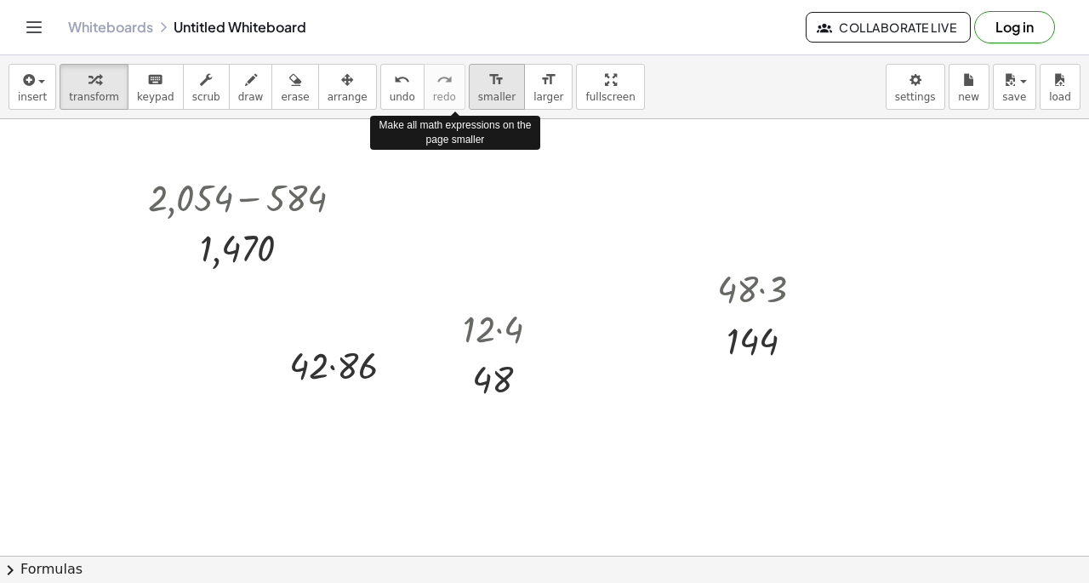
click at [488, 79] on icon "format_size" at bounding box center [496, 80] width 16 height 20
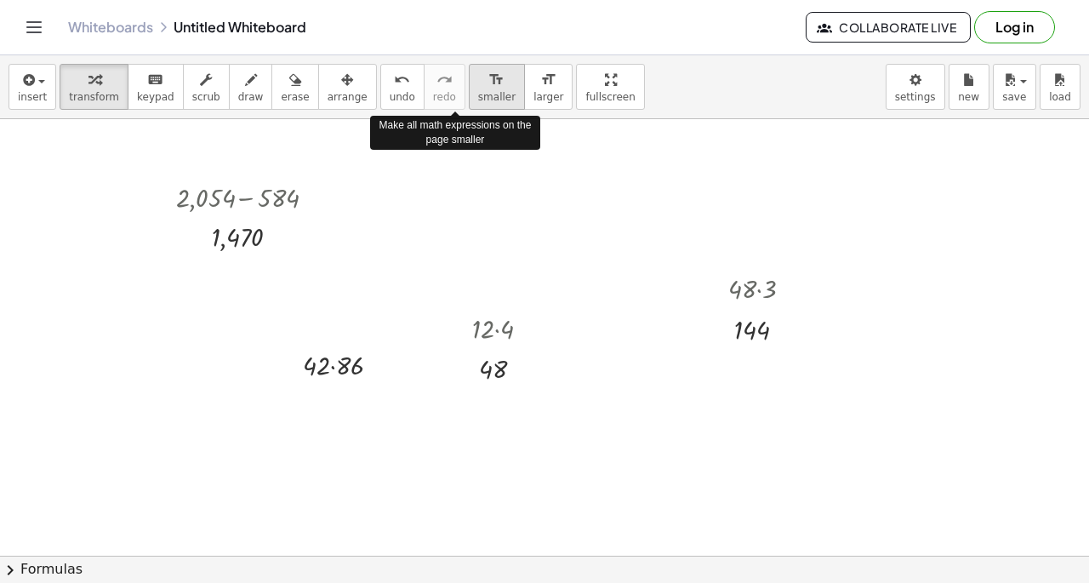
click at [488, 79] on icon "format_size" at bounding box center [496, 80] width 16 height 20
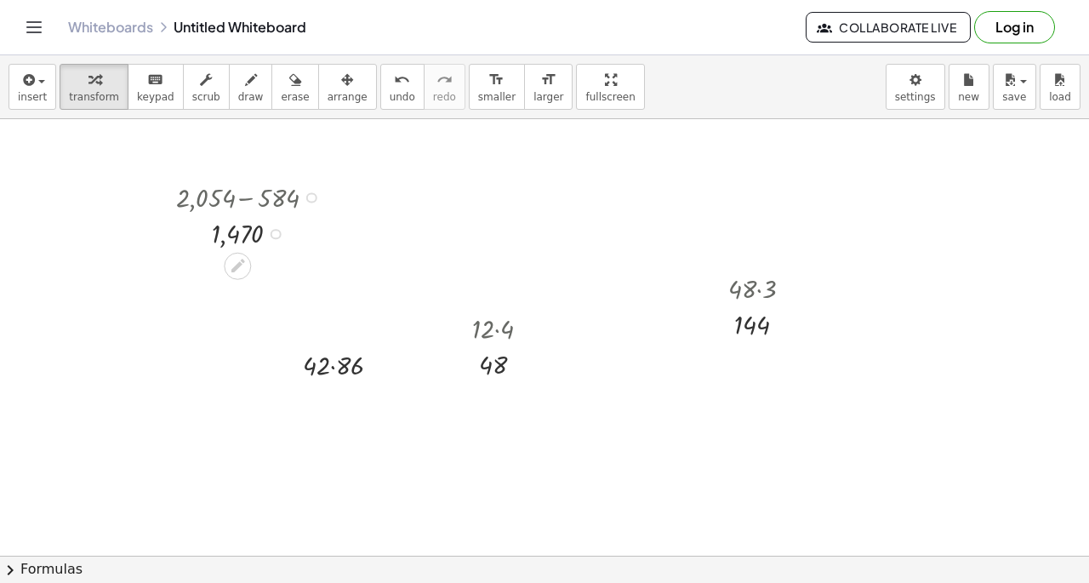
click at [331, 359] on div at bounding box center [348, 363] width 108 height 37
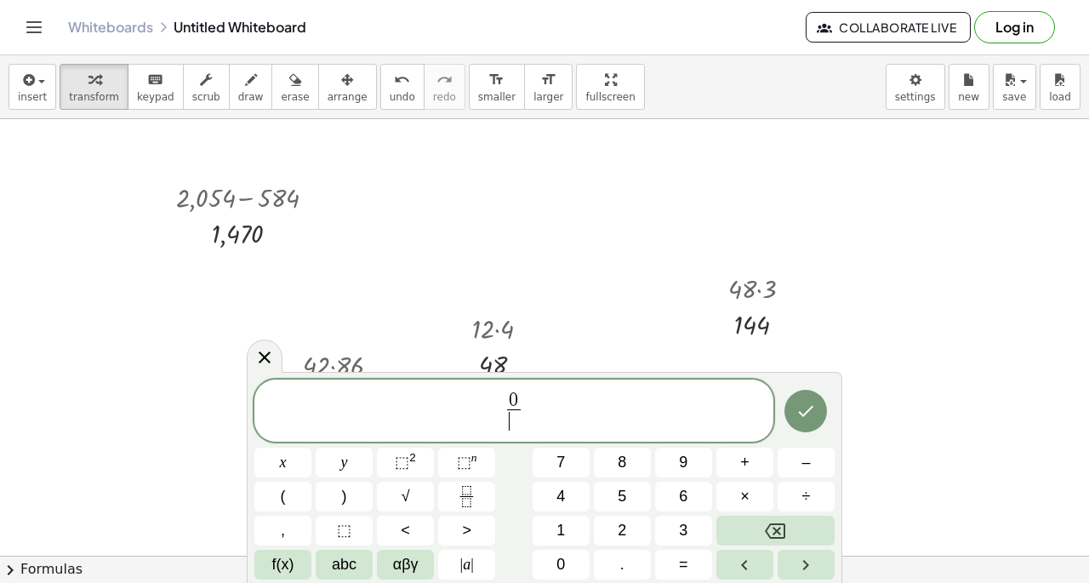
click at [1088, 574] on button "chevron_right Formulas" at bounding box center [544, 568] width 1089 height 27
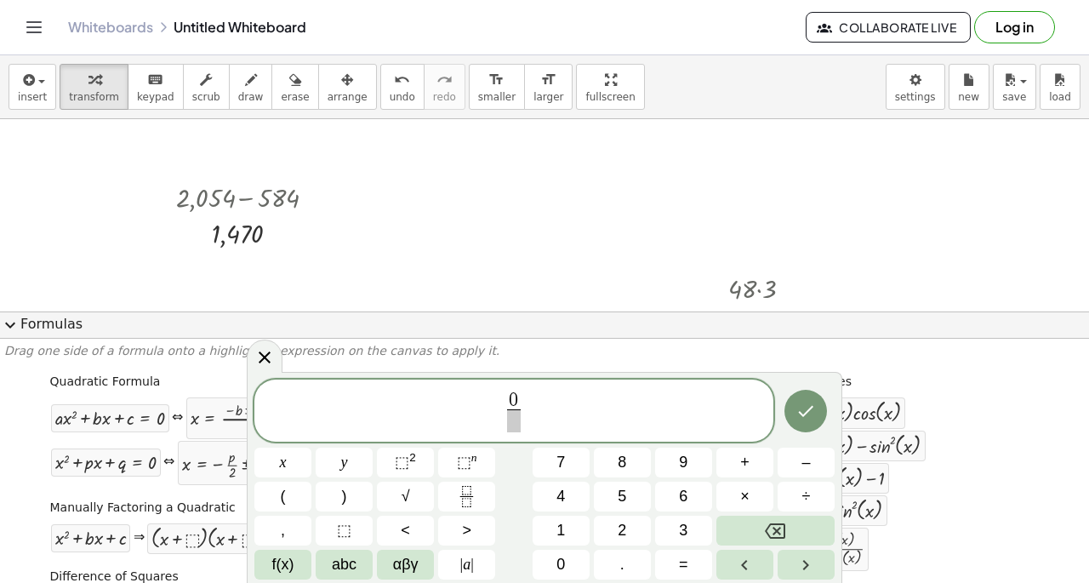
click at [515, 431] on span at bounding box center [513, 420] width 13 height 23
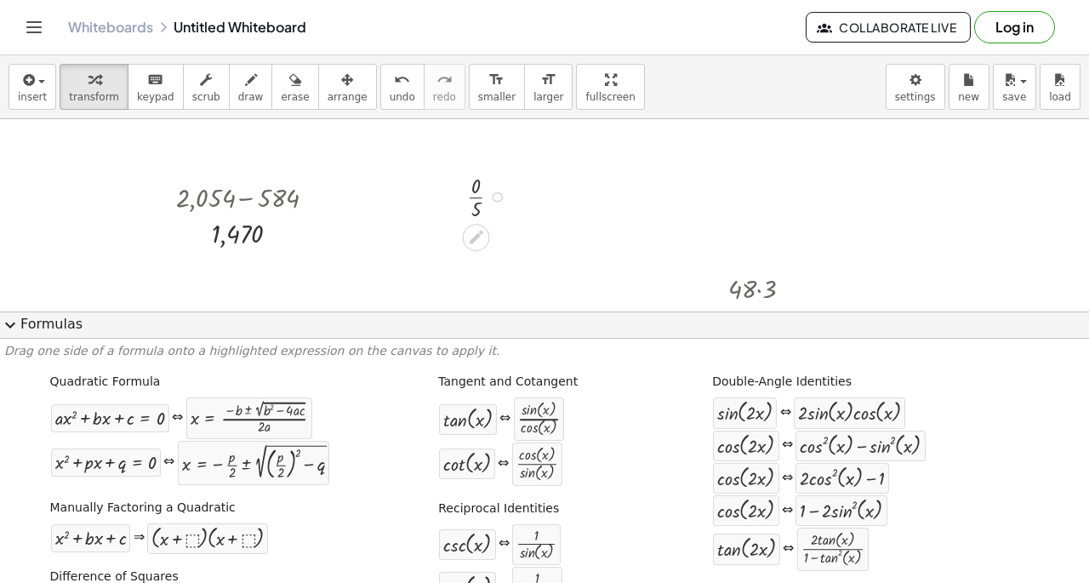
click at [476, 205] on div at bounding box center [490, 195] width 65 height 53
click at [476, 205] on div at bounding box center [491, 196] width 60 height 36
click at [71, 323] on button "expand_more Formulas" at bounding box center [544, 324] width 1089 height 27
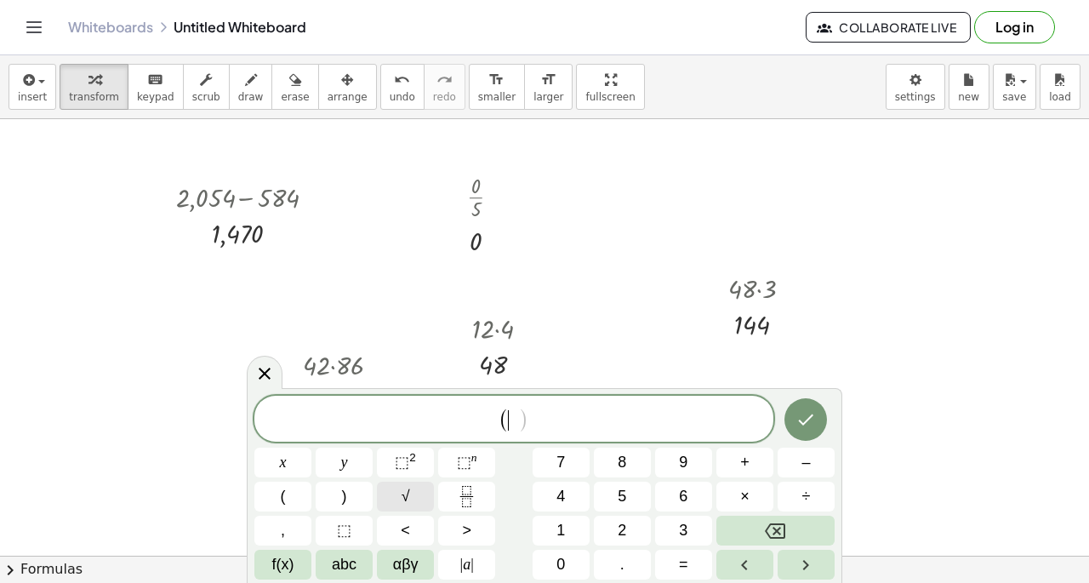
click at [389, 501] on button "√" at bounding box center [405, 496] width 57 height 30
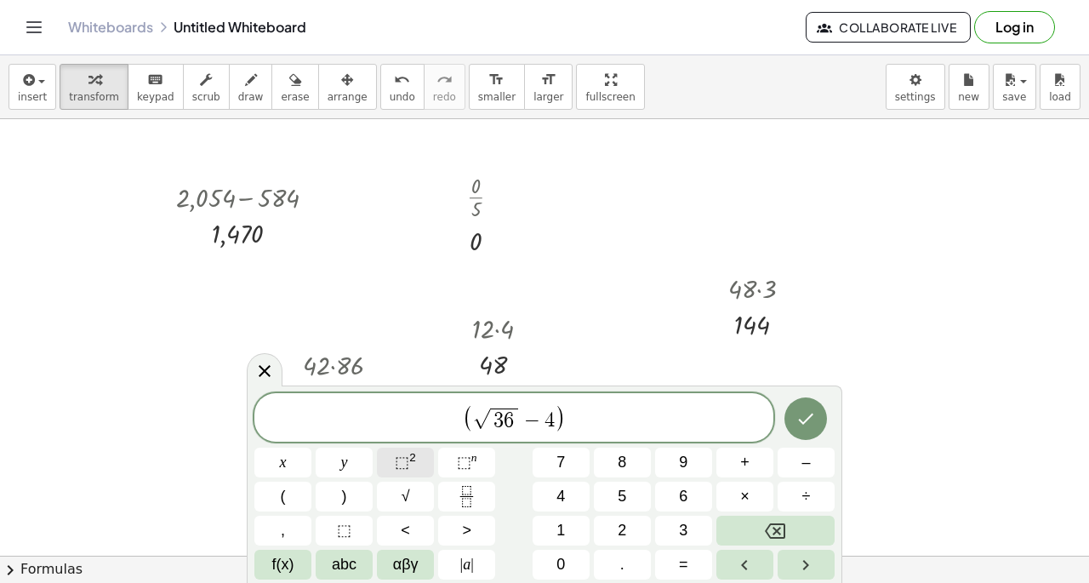
click at [410, 455] on sup "2" at bounding box center [412, 457] width 7 height 13
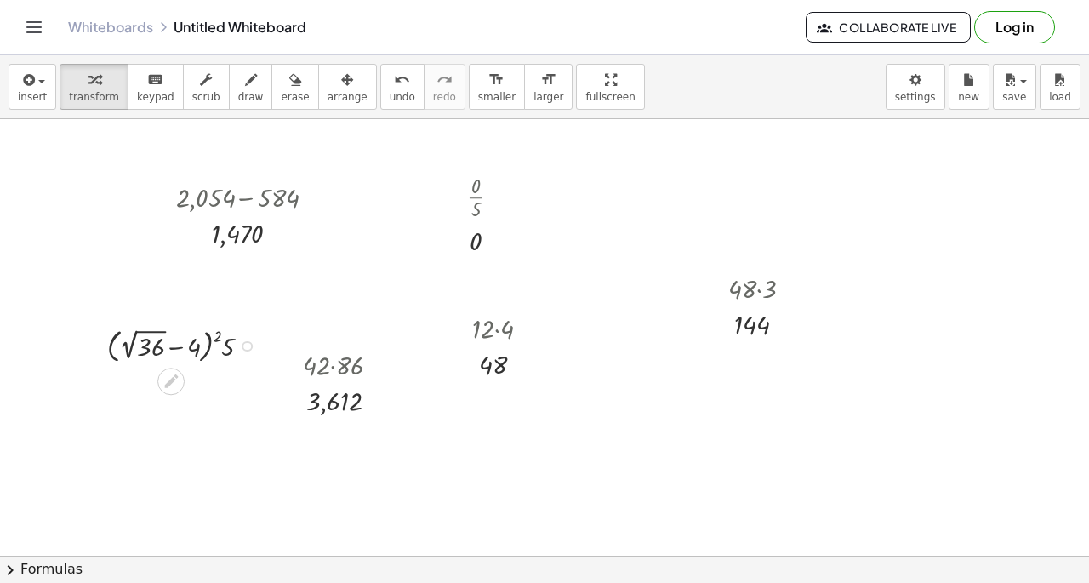
click at [134, 344] on div at bounding box center [186, 344] width 174 height 43
click at [165, 388] on div at bounding box center [186, 386] width 174 height 41
click at [170, 418] on div at bounding box center [186, 425] width 174 height 37
click at [175, 462] on div at bounding box center [186, 462] width 174 height 37
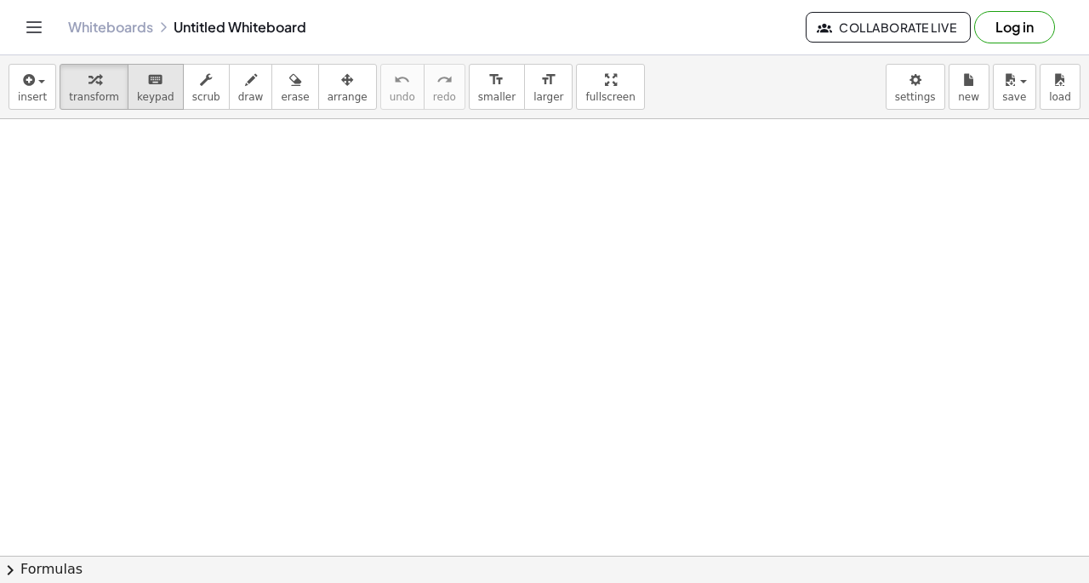
click at [146, 91] on span "keypad" at bounding box center [155, 97] width 37 height 12
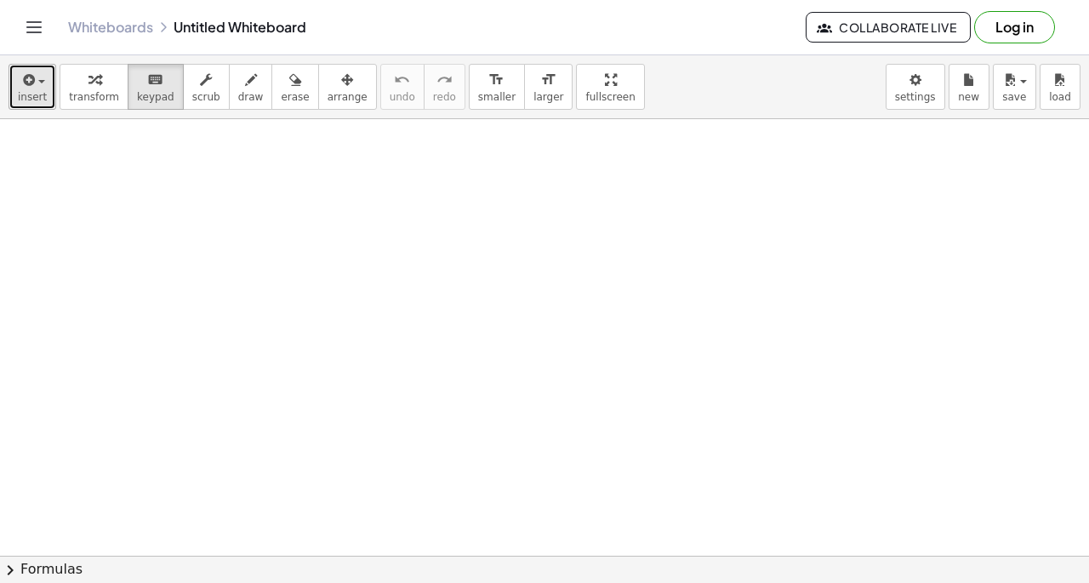
click at [32, 88] on div "button" at bounding box center [32, 79] width 29 height 20
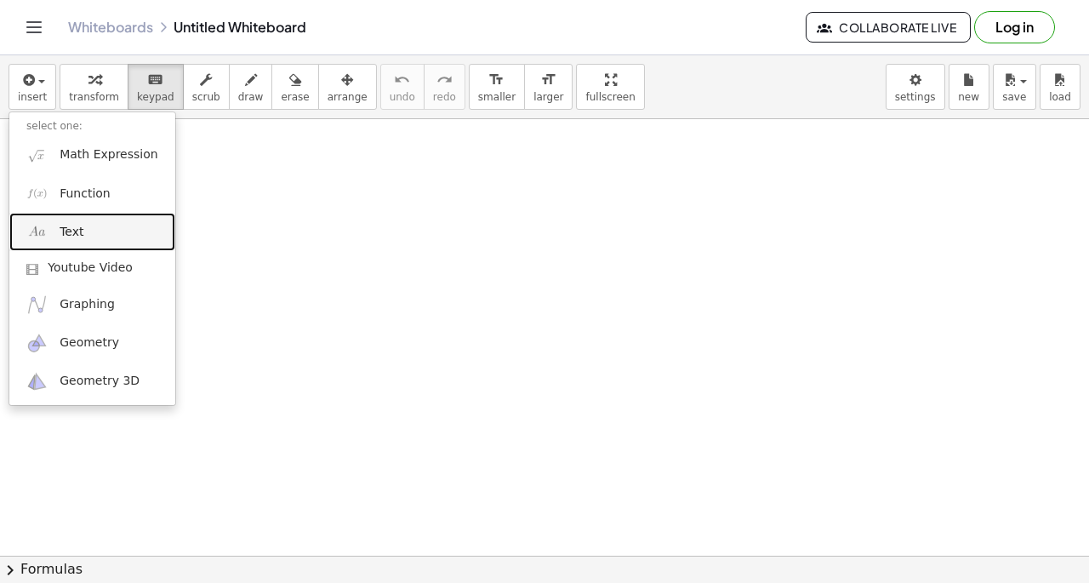
click at [78, 232] on span "Text" at bounding box center [72, 232] width 24 height 17
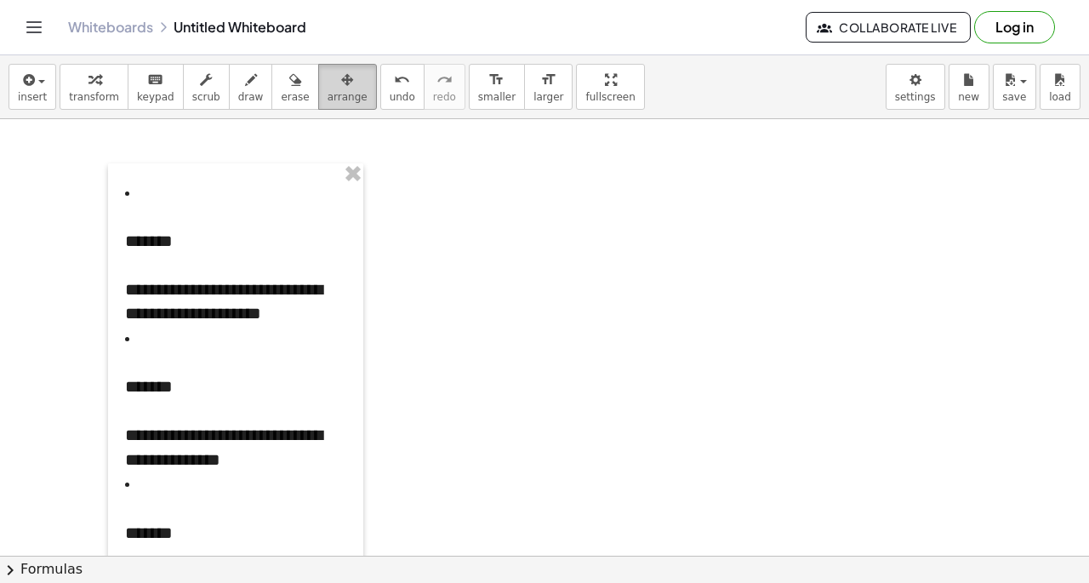
click at [327, 96] on span "arrange" at bounding box center [347, 97] width 40 height 12
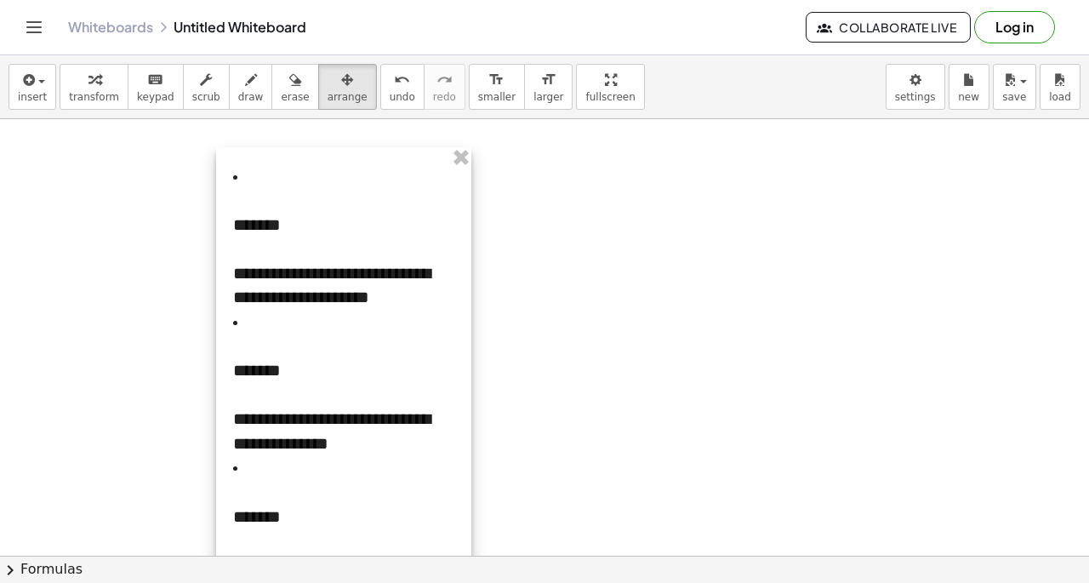
drag, startPoint x: 361, startPoint y: 215, endPoint x: 466, endPoint y: 193, distance: 107.7
click at [466, 193] on div at bounding box center [343, 455] width 255 height 617
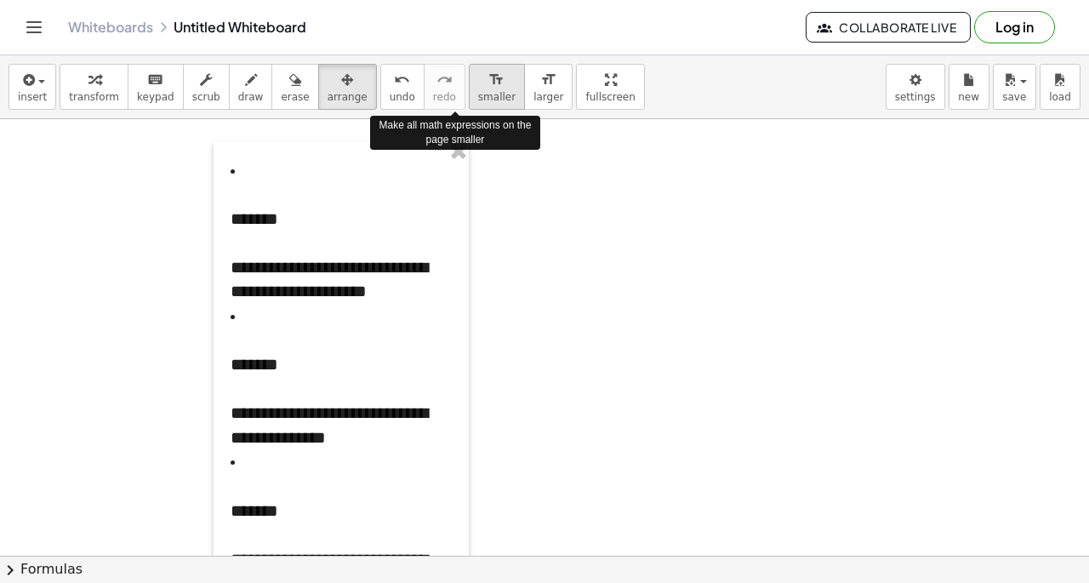
click at [488, 77] on icon "format_size" at bounding box center [496, 80] width 16 height 20
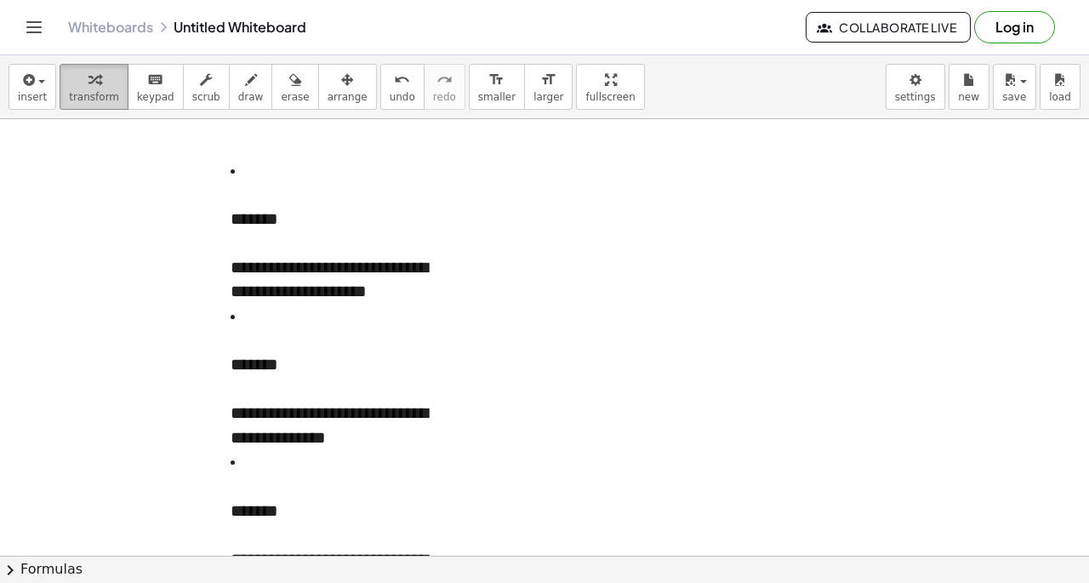
click at [94, 91] on span "transform" at bounding box center [94, 97] width 50 height 12
click at [344, 238] on div "**********" at bounding box center [340, 242] width 221 height 25
click at [418, 149] on button "-" at bounding box center [420, 138] width 26 height 29
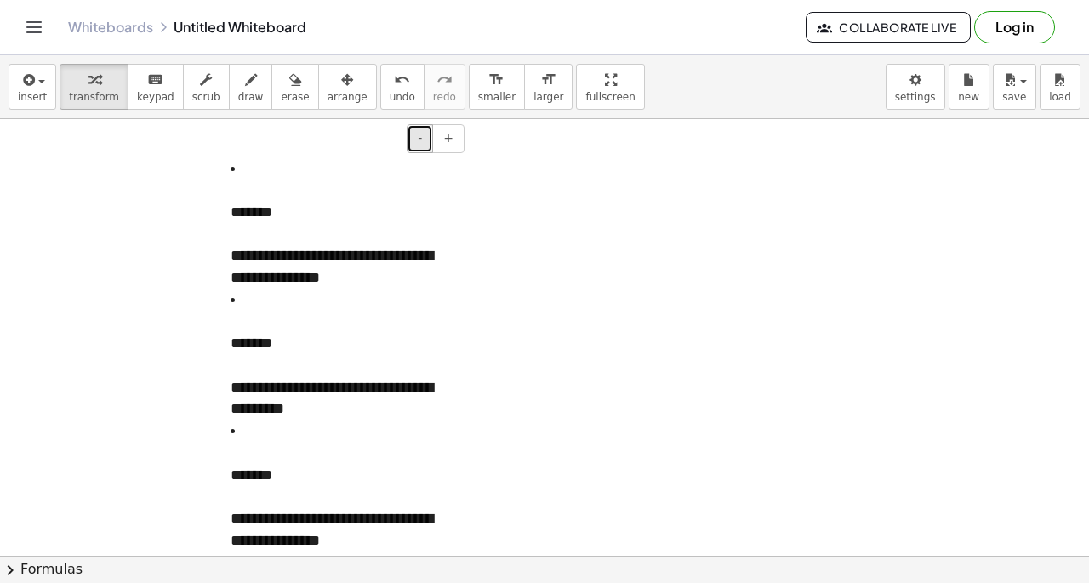
click at [418, 149] on button "-" at bounding box center [420, 138] width 26 height 29
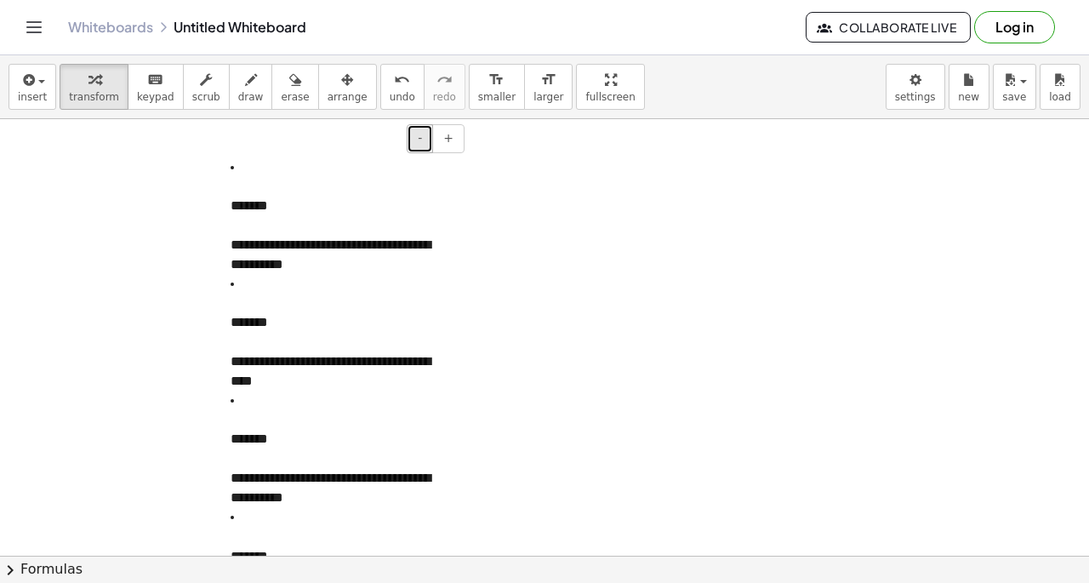
click at [418, 149] on button "-" at bounding box center [420, 138] width 26 height 29
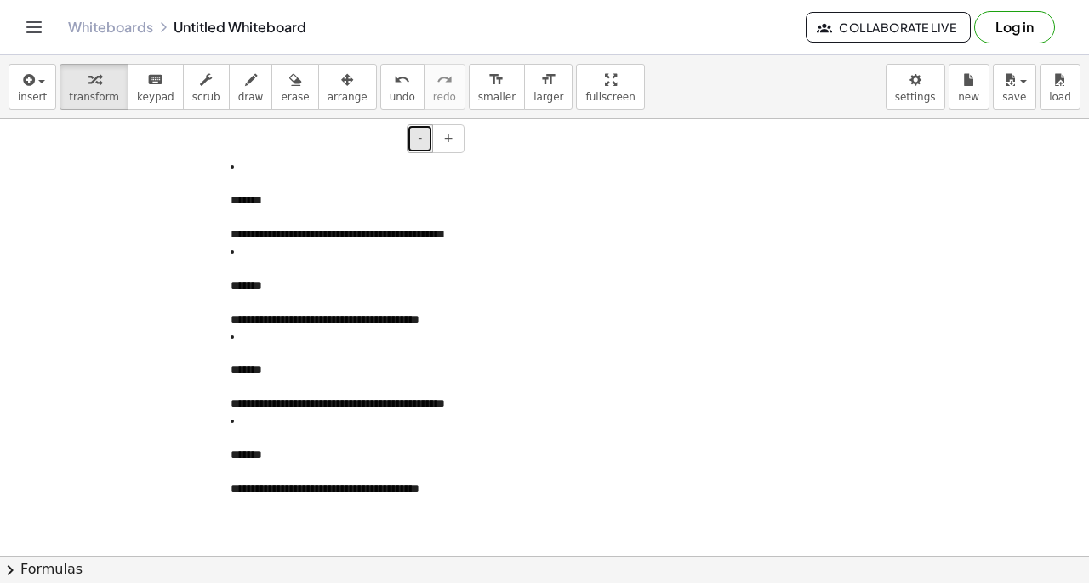
click at [418, 149] on button "-" at bounding box center [420, 138] width 26 height 29
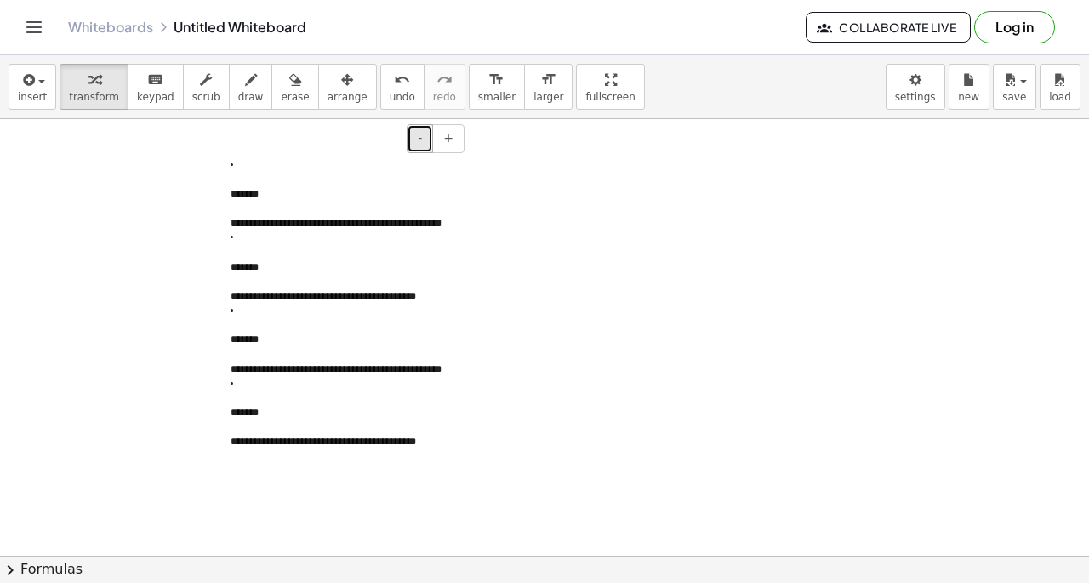
click at [418, 149] on button "-" at bounding box center [420, 138] width 26 height 29
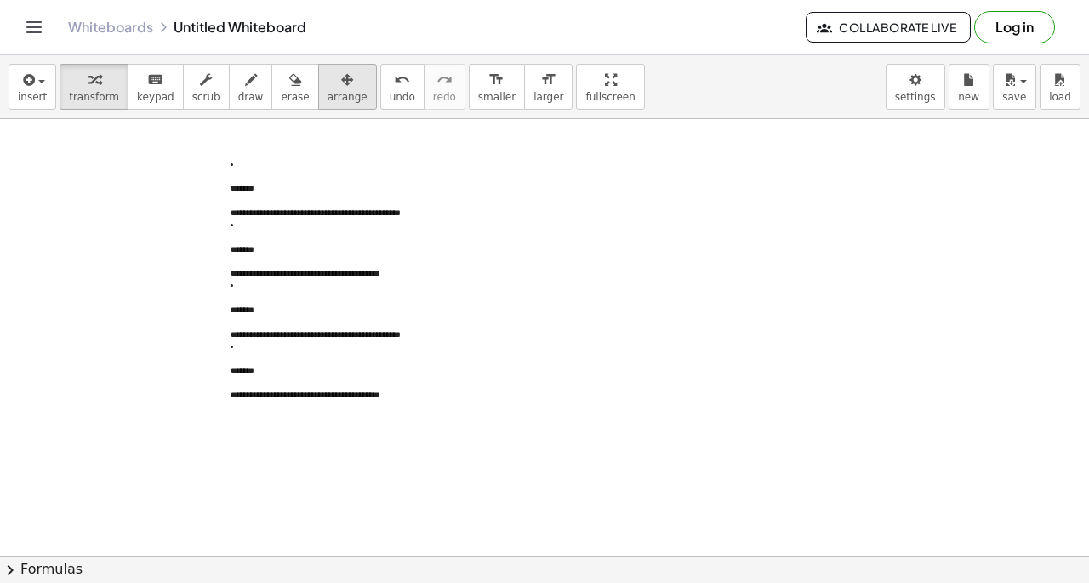
click at [341, 82] on icon "button" at bounding box center [347, 80] width 12 height 20
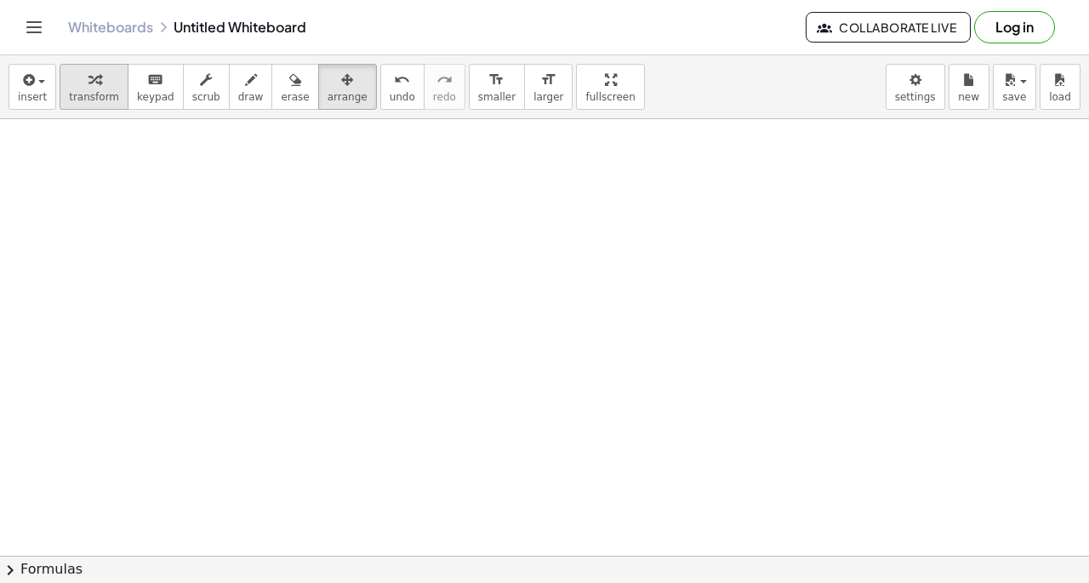
click at [103, 93] on span "transform" at bounding box center [94, 97] width 50 height 12
click at [112, 137] on div at bounding box center [544, 555] width 1089 height 873
click at [166, 161] on div at bounding box center [187, 162] width 117 height 41
click at [173, 164] on div "· ( · 2 · 8 ) · 7 16 · ( · 2 · 8 ) · 7" at bounding box center [173, 164] width 0 height 0
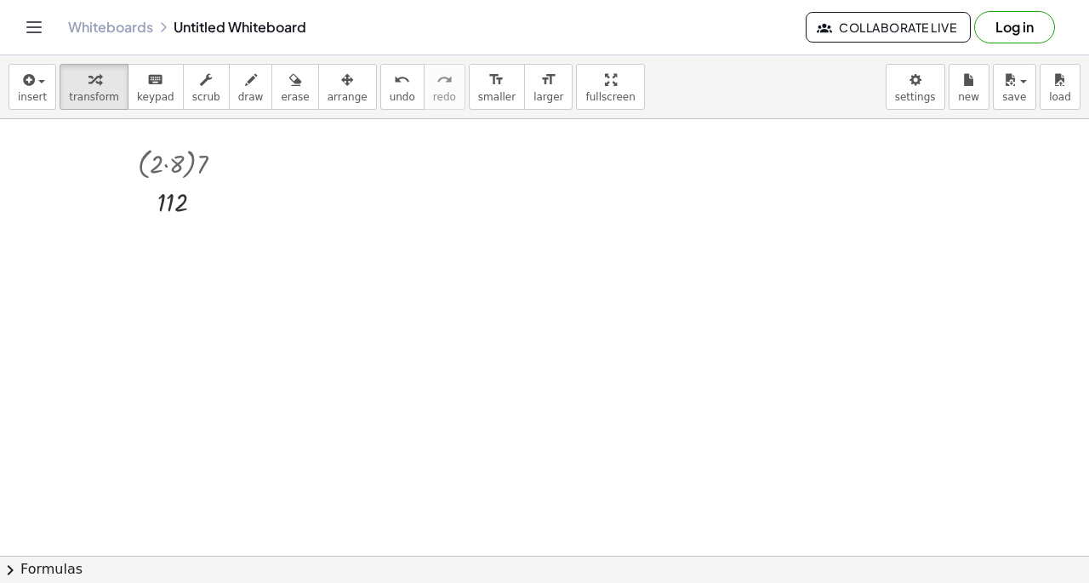
click at [130, 251] on div at bounding box center [544, 555] width 1089 height 873
click at [185, 282] on div at bounding box center [213, 274] width 133 height 37
click at [185, 282] on div at bounding box center [213, 274] width 97 height 37
click at [185, 282] on div at bounding box center [213, 274] width 133 height 37
click at [199, 321] on div at bounding box center [213, 311] width 133 height 37
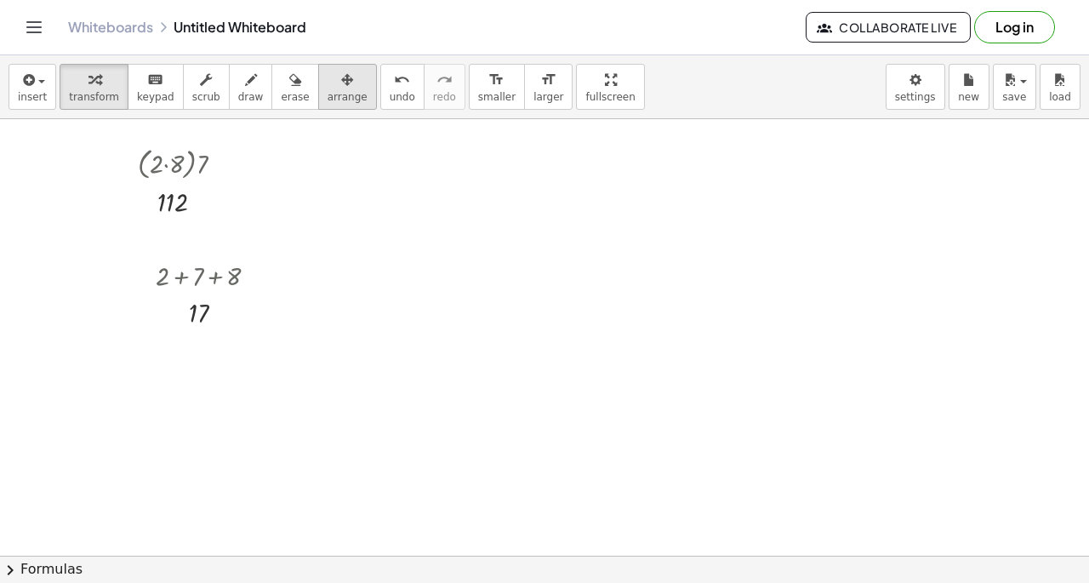
click at [327, 94] on span "arrange" at bounding box center [347, 97] width 40 height 12
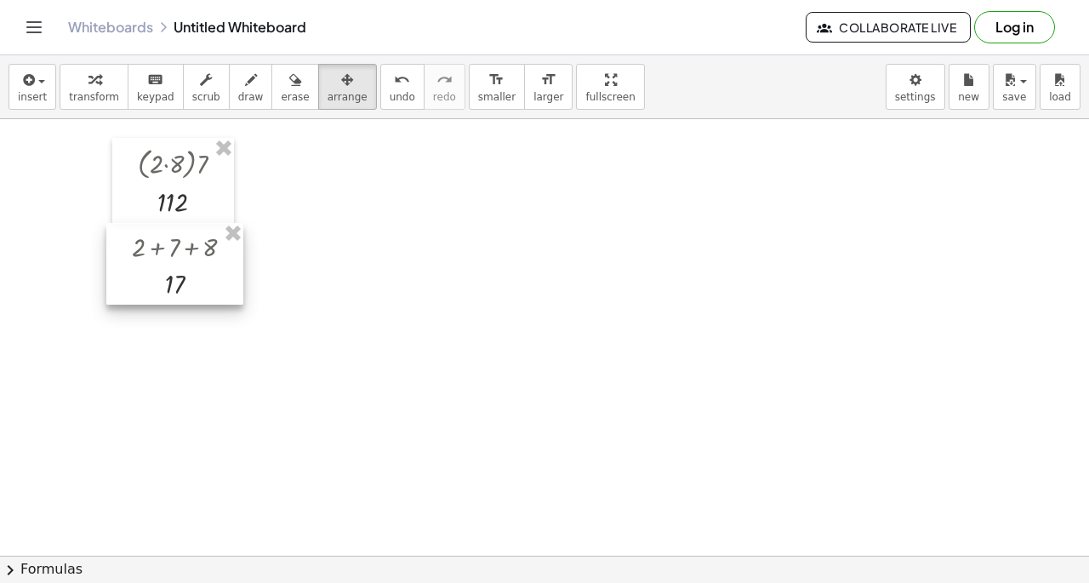
drag, startPoint x: 223, startPoint y: 278, endPoint x: 197, endPoint y: 249, distance: 38.6
click at [197, 249] on div at bounding box center [174, 264] width 137 height 82
click at [452, 222] on div at bounding box center [544, 555] width 1089 height 873
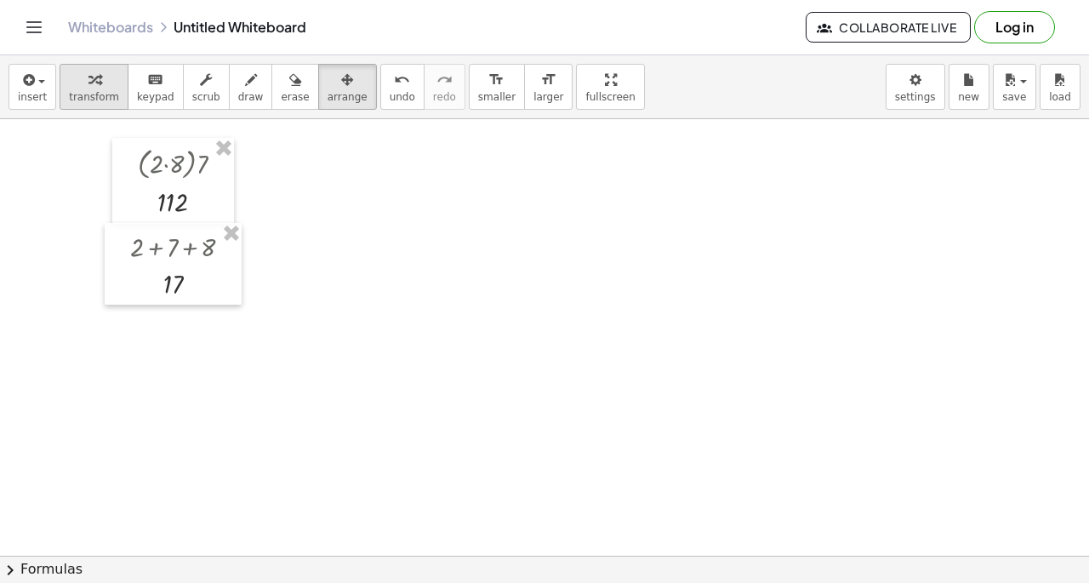
click at [98, 94] on span "transform" at bounding box center [94, 97] width 50 height 12
click at [378, 190] on div at bounding box center [544, 555] width 1089 height 873
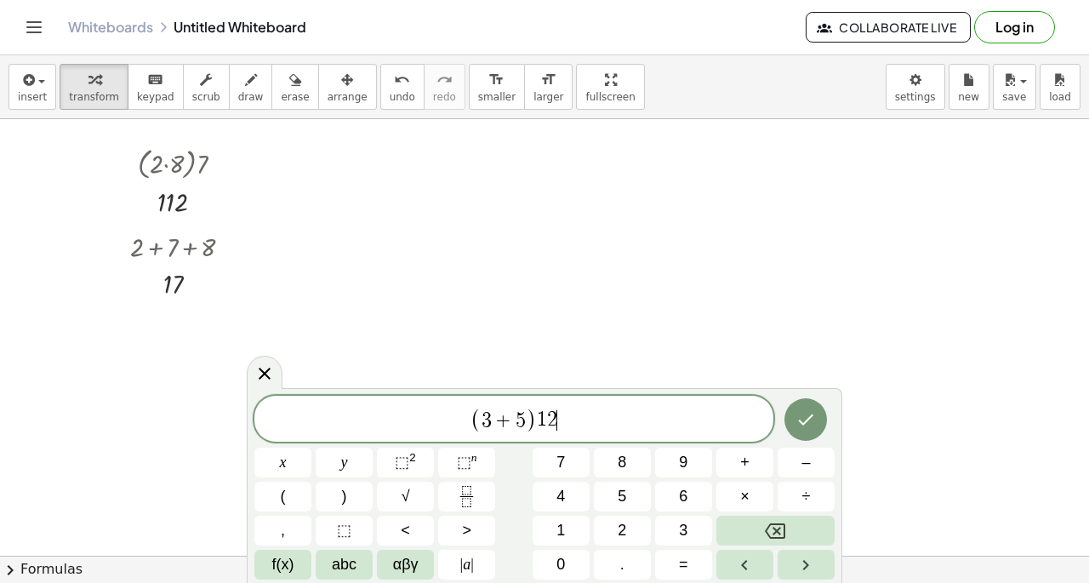
click at [538, 412] on span "1" at bounding box center [542, 420] width 10 height 20
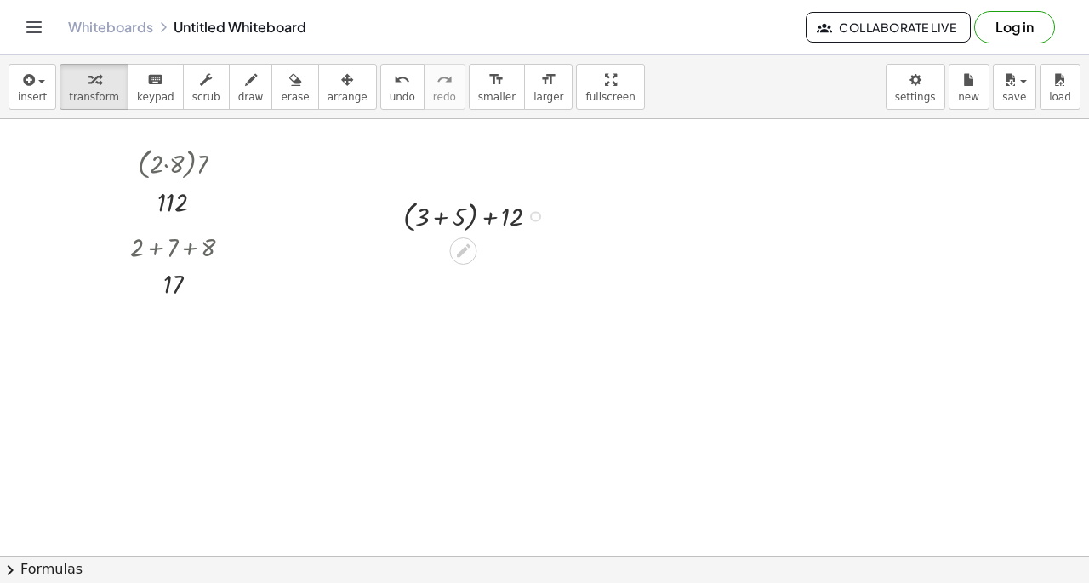
click at [446, 214] on div at bounding box center [478, 215] width 167 height 41
click at [461, 250] on div at bounding box center [478, 254] width 167 height 37
click at [336, 332] on div at bounding box center [544, 555] width 1089 height 873
click at [429, 361] on div at bounding box center [436, 357] width 167 height 41
click at [427, 397] on div at bounding box center [436, 396] width 167 height 37
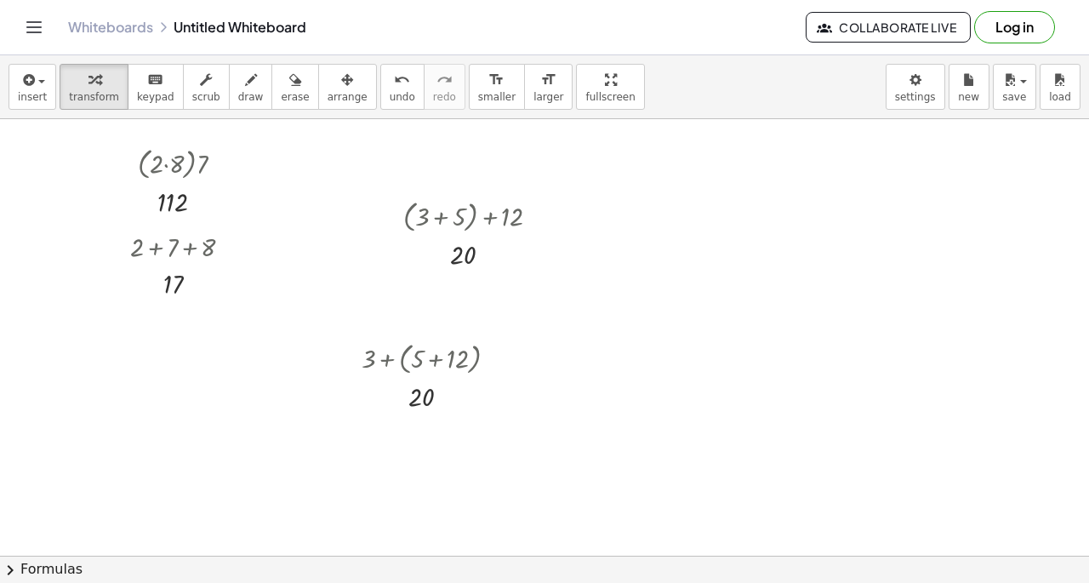
click at [687, 321] on div at bounding box center [544, 555] width 1089 height 873
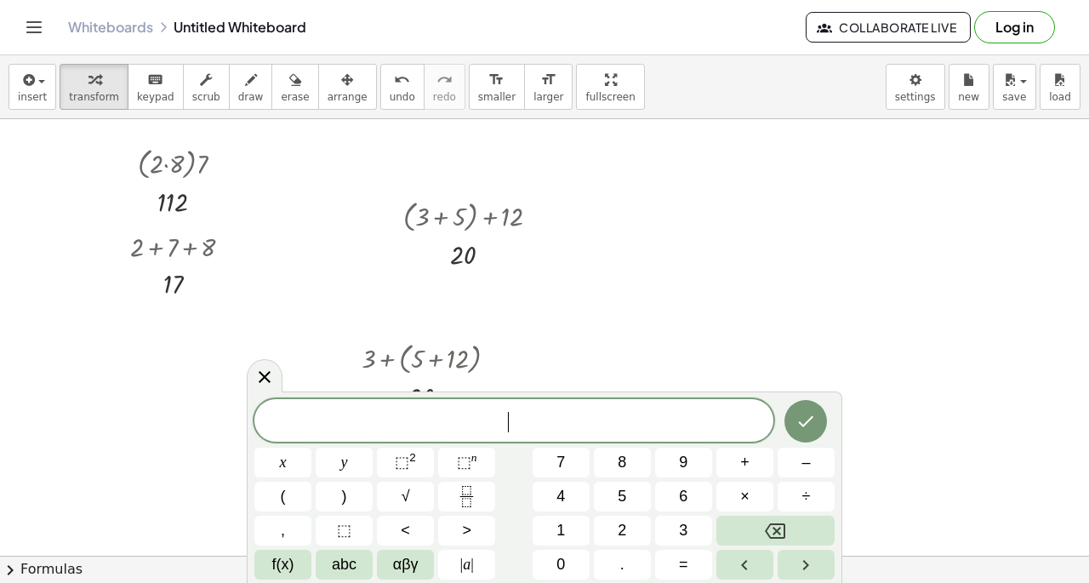
click at [623, 265] on div at bounding box center [544, 555] width 1089 height 873
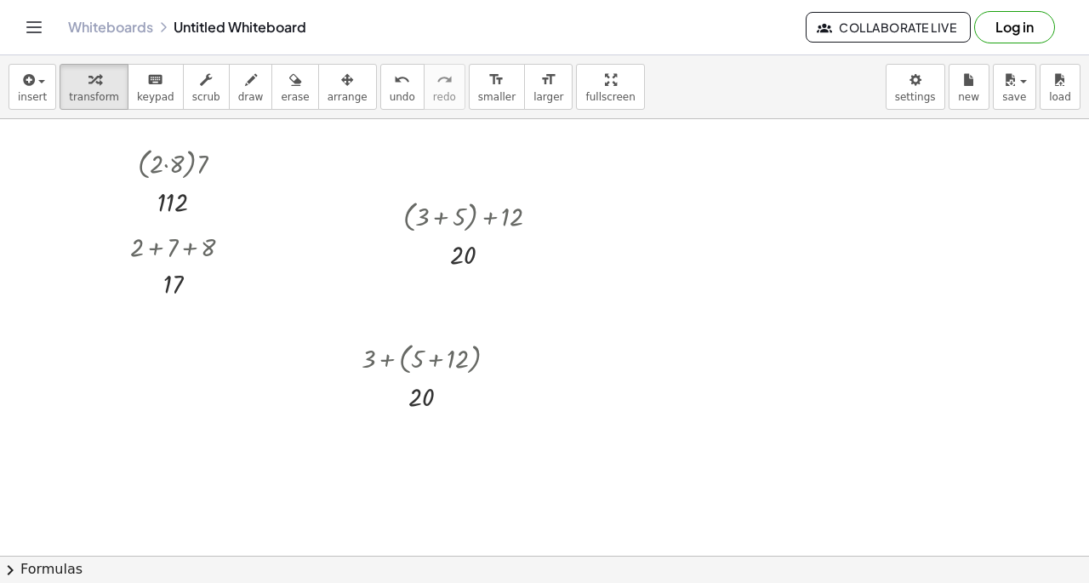
click at [791, 272] on div at bounding box center [544, 555] width 1089 height 873
click at [838, 296] on div at bounding box center [848, 295] width 81 height 37
click at [667, 270] on div at bounding box center [544, 555] width 1089 height 873
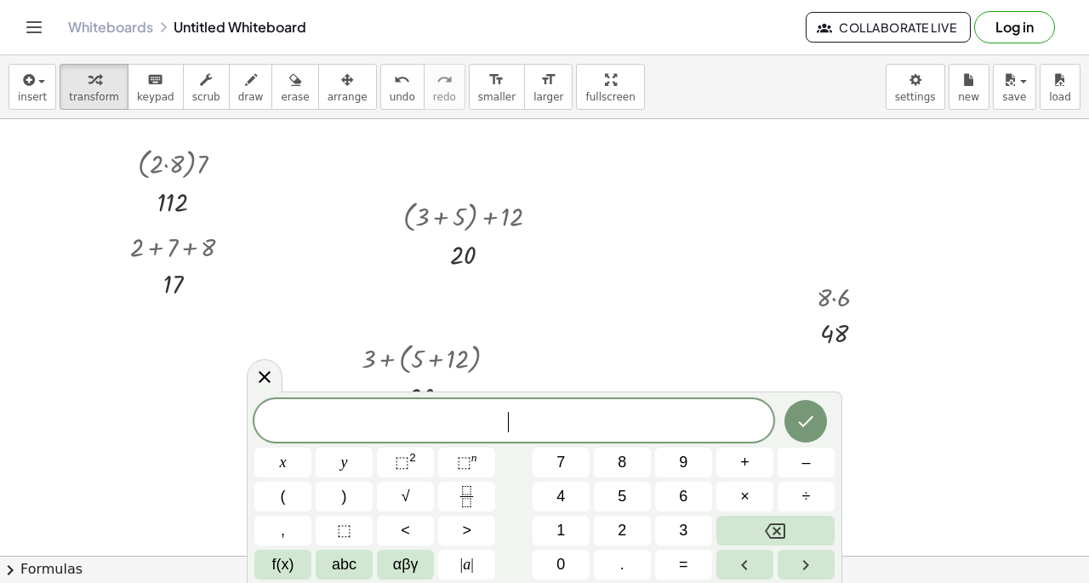
click at [667, 270] on div at bounding box center [544, 555] width 1089 height 873
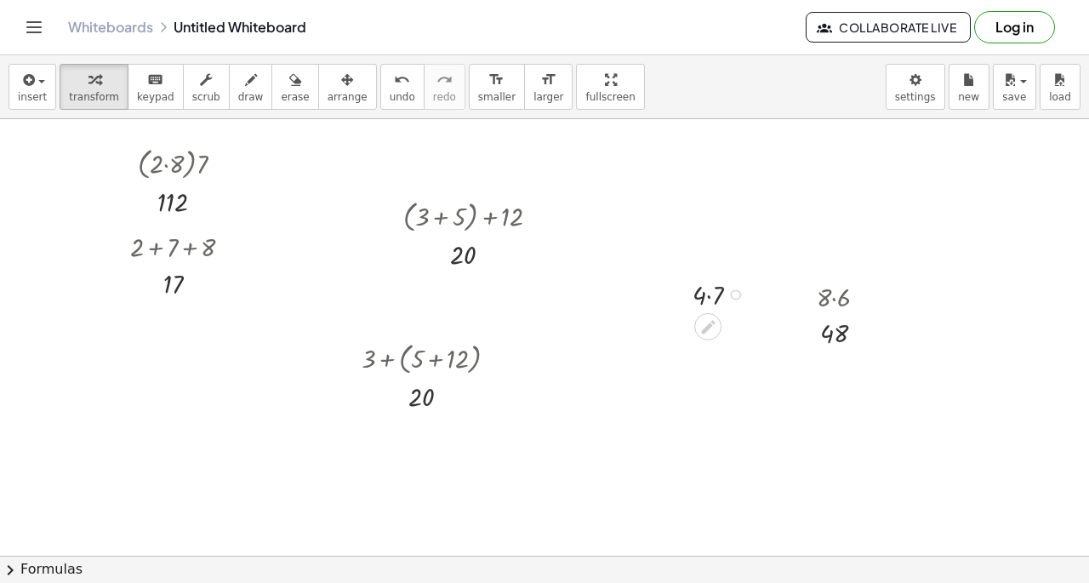
click at [706, 293] on div at bounding box center [722, 293] width 77 height 37
click at [655, 185] on div at bounding box center [544, 555] width 1089 height 873
click at [699, 225] on div at bounding box center [709, 216] width 75 height 53
click at [187, 381] on div at bounding box center [544, 555] width 1089 height 873
click at [230, 412] on div at bounding box center [245, 412] width 83 height 53
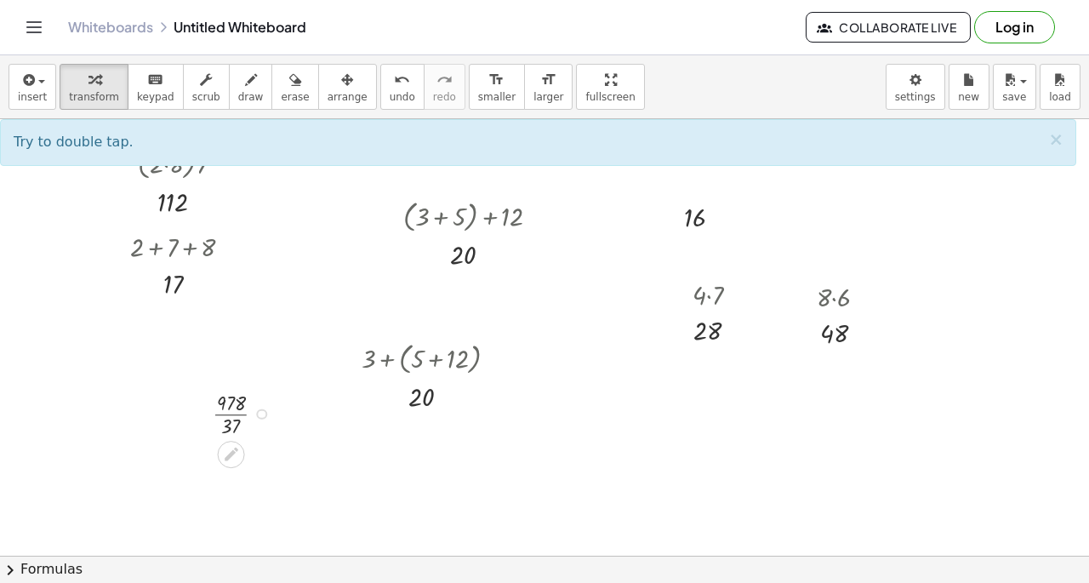
click at [239, 412] on div at bounding box center [245, 412] width 83 height 53
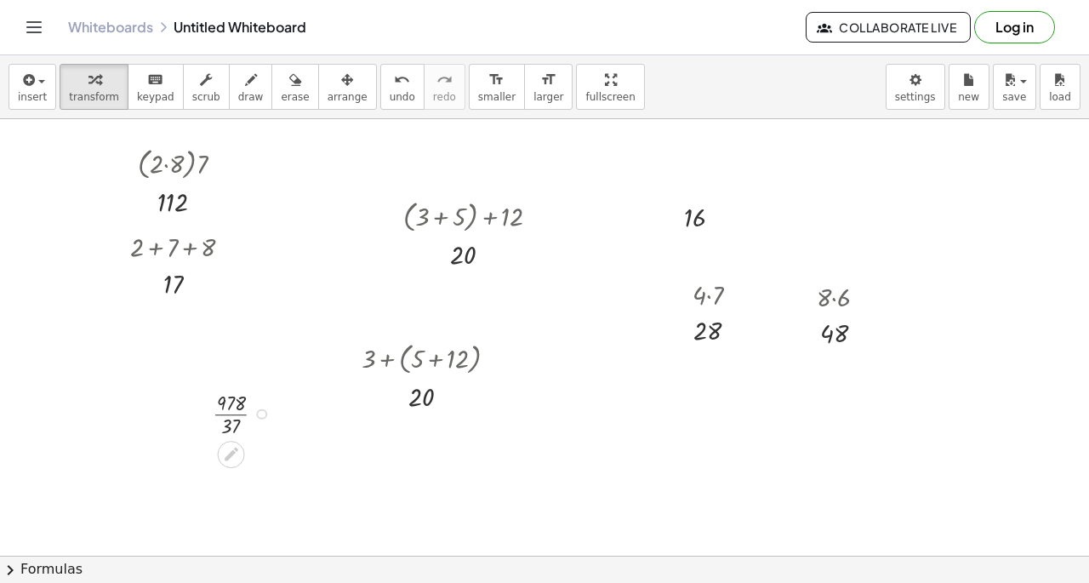
click at [239, 412] on div at bounding box center [245, 412] width 83 height 53
click at [568, 372] on div at bounding box center [544, 555] width 1089 height 873
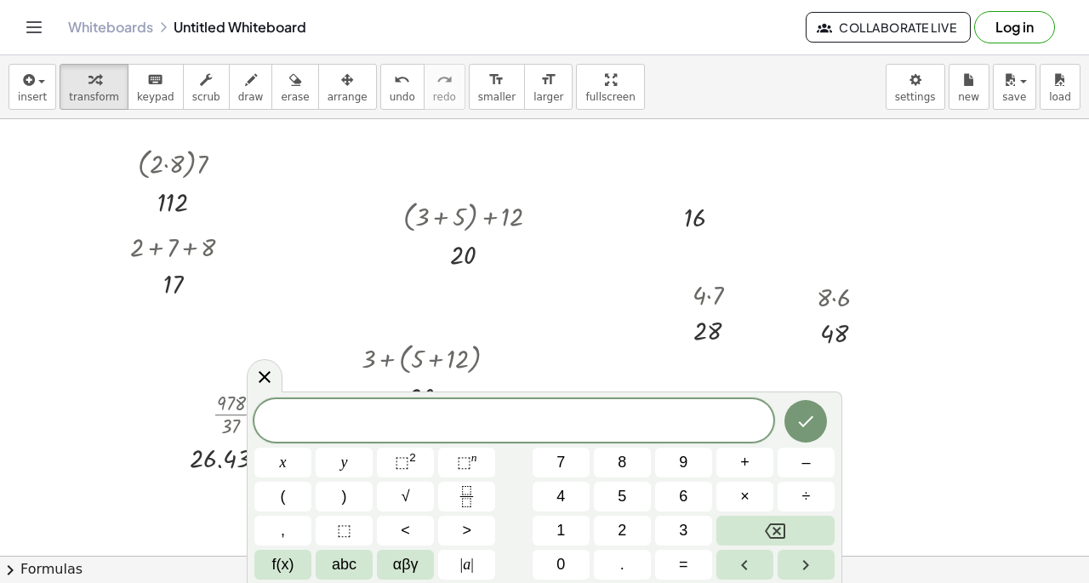
click at [565, 371] on div at bounding box center [544, 555] width 1089 height 873
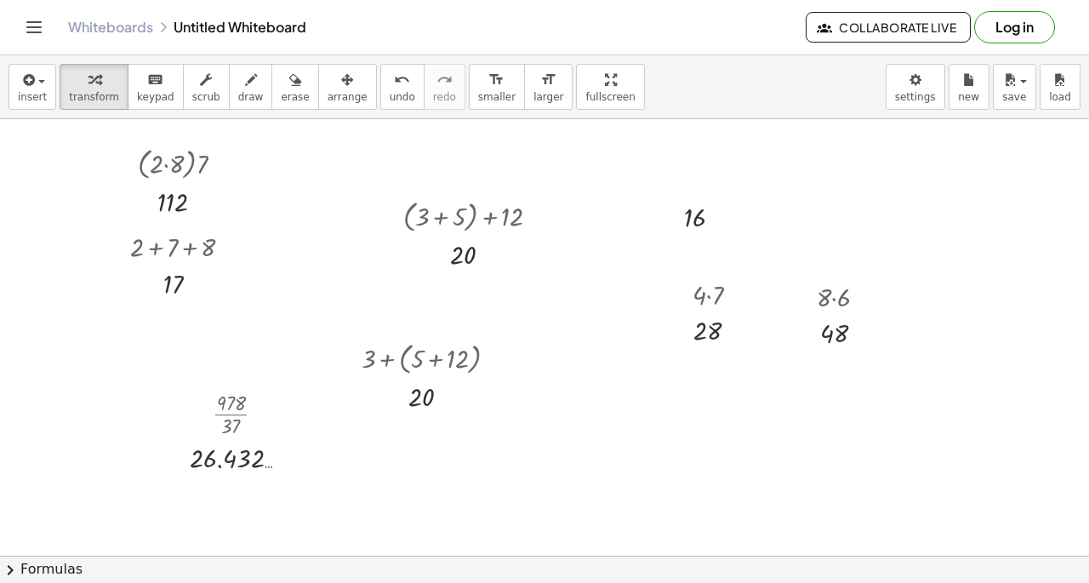
click at [565, 371] on div at bounding box center [544, 555] width 1089 height 873
click at [597, 404] on div at bounding box center [614, 402] width 64 height 53
click at [602, 401] on div at bounding box center [614, 402] width 64 height 53
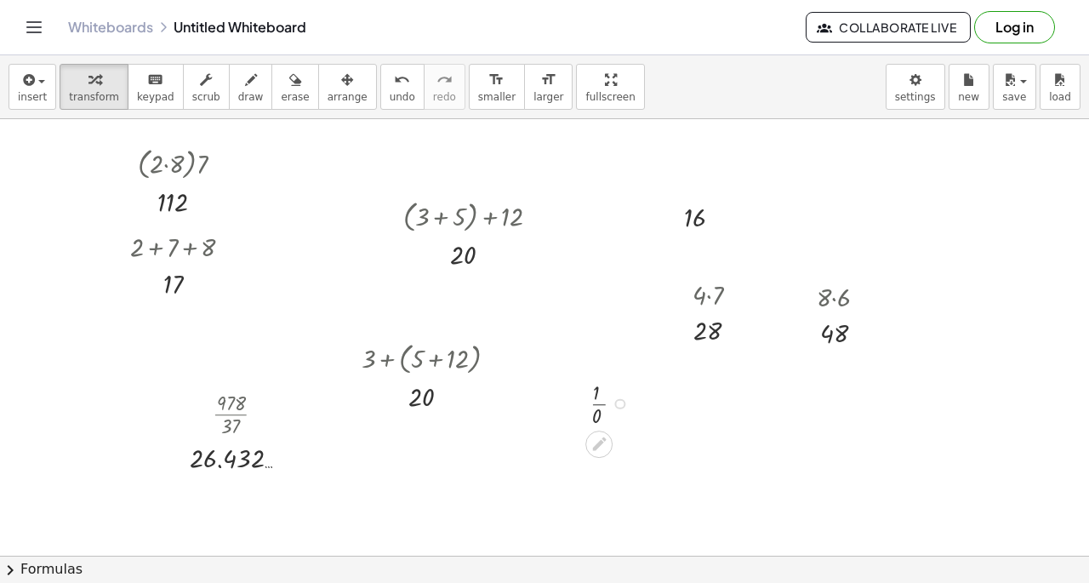
click at [602, 401] on div at bounding box center [614, 402] width 64 height 53
